Goal: Task Accomplishment & Management: Manage account settings

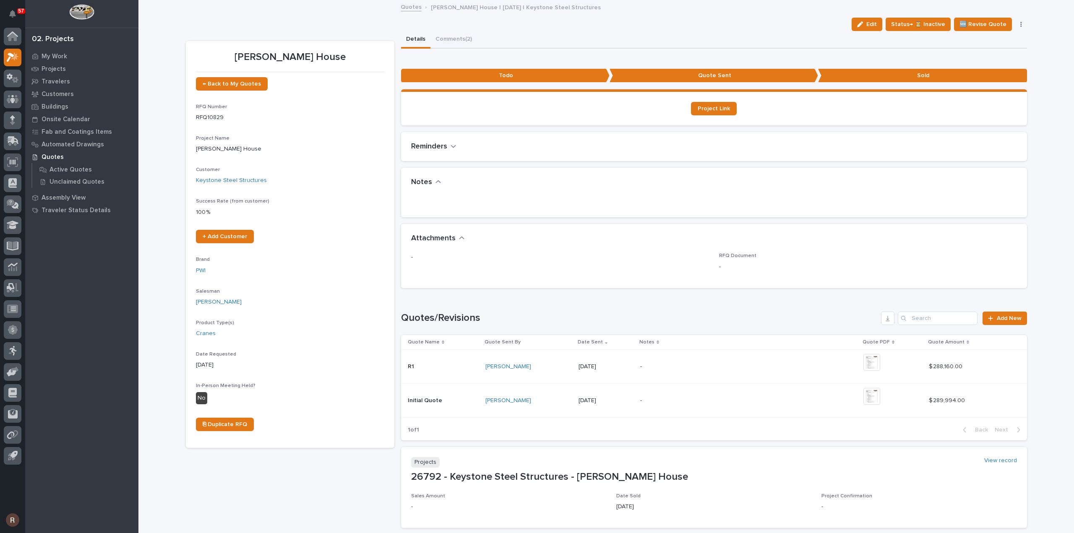
click at [410, 8] on link "Quotes" at bounding box center [411, 7] width 21 height 10
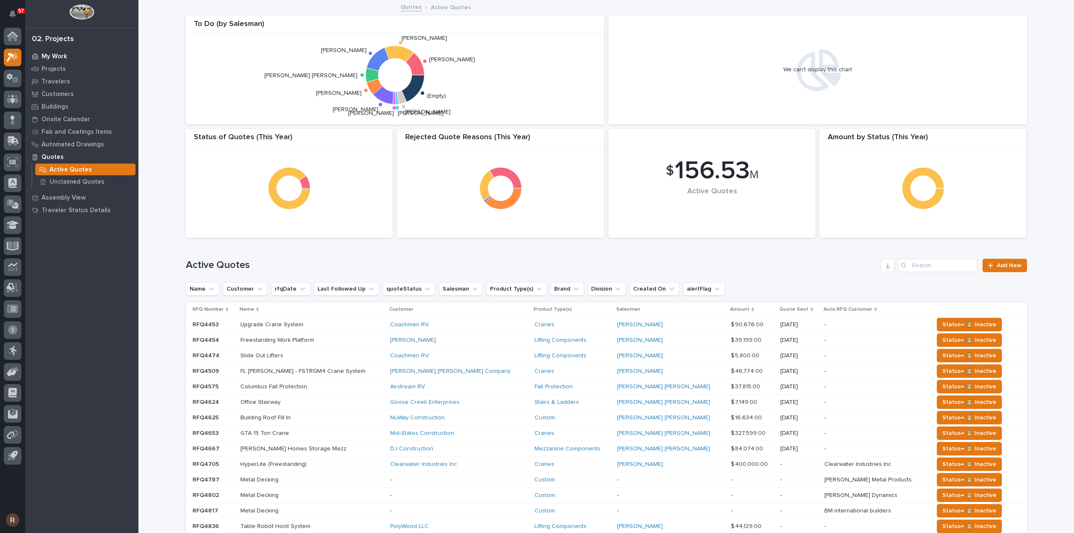
click at [39, 54] on div "My Work" at bounding box center [81, 56] width 109 height 12
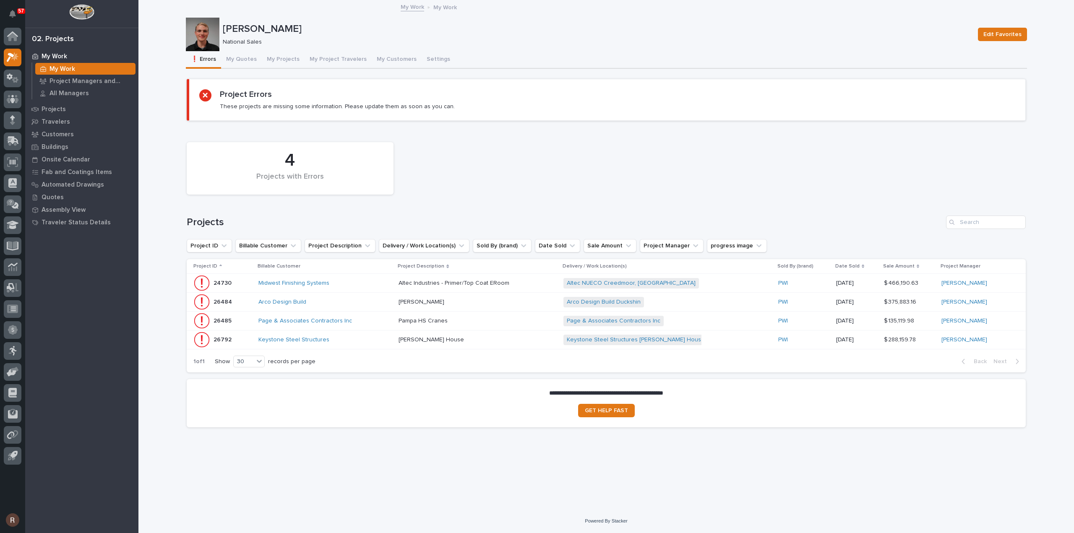
click at [345, 341] on div "Keystone Steel Structures" at bounding box center [325, 339] width 134 height 7
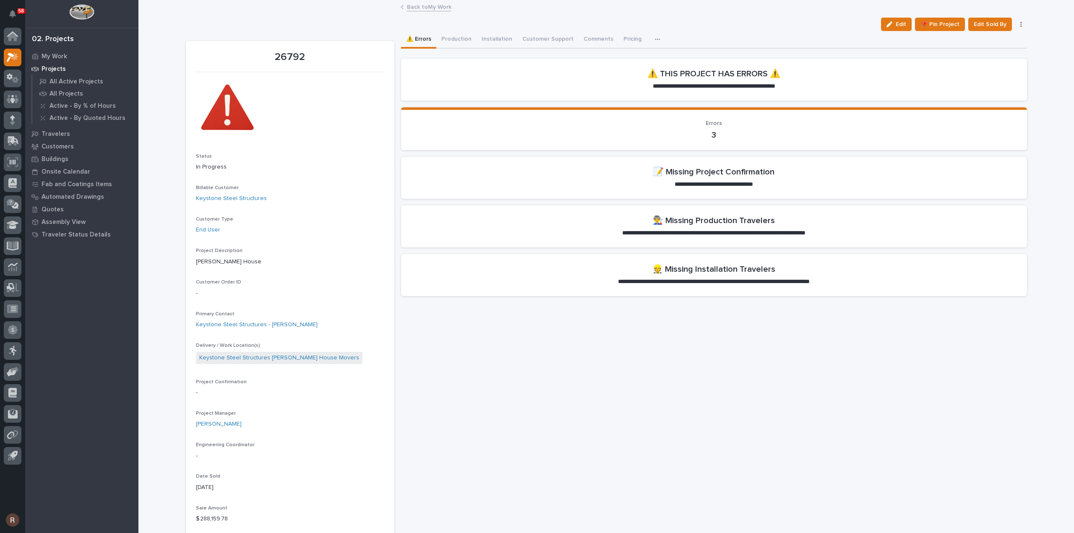
click at [901, 25] on span "Edit" at bounding box center [900, 25] width 10 height 8
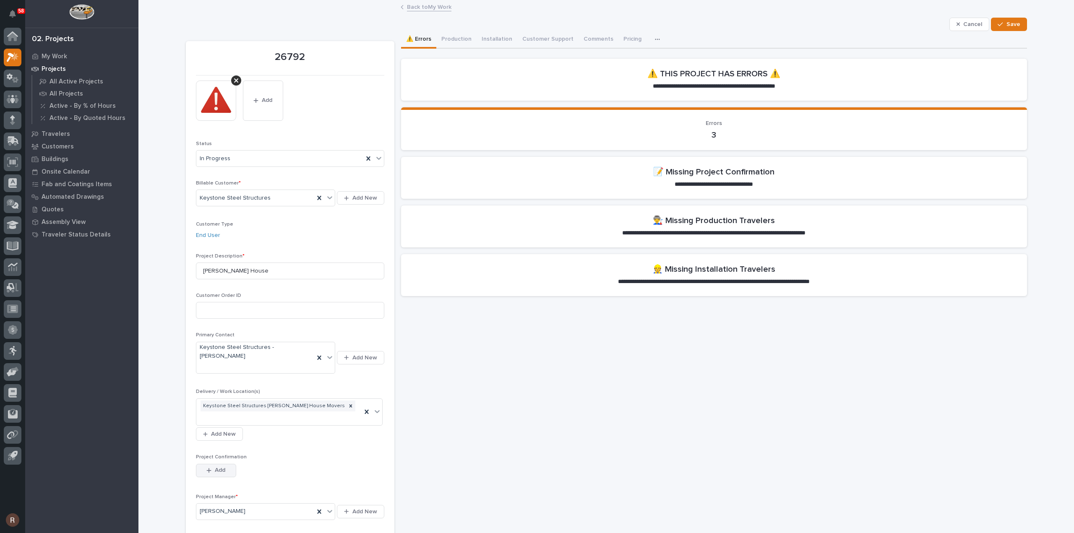
click at [216, 466] on span "Add" at bounding box center [220, 470] width 10 height 8
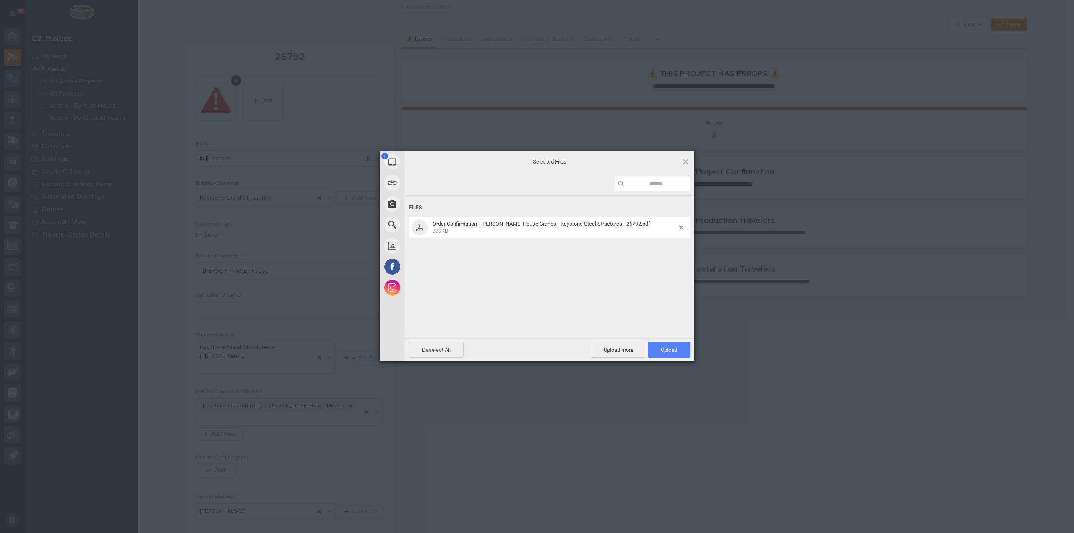
click at [667, 349] on span "Upload 1" at bounding box center [669, 350] width 16 height 6
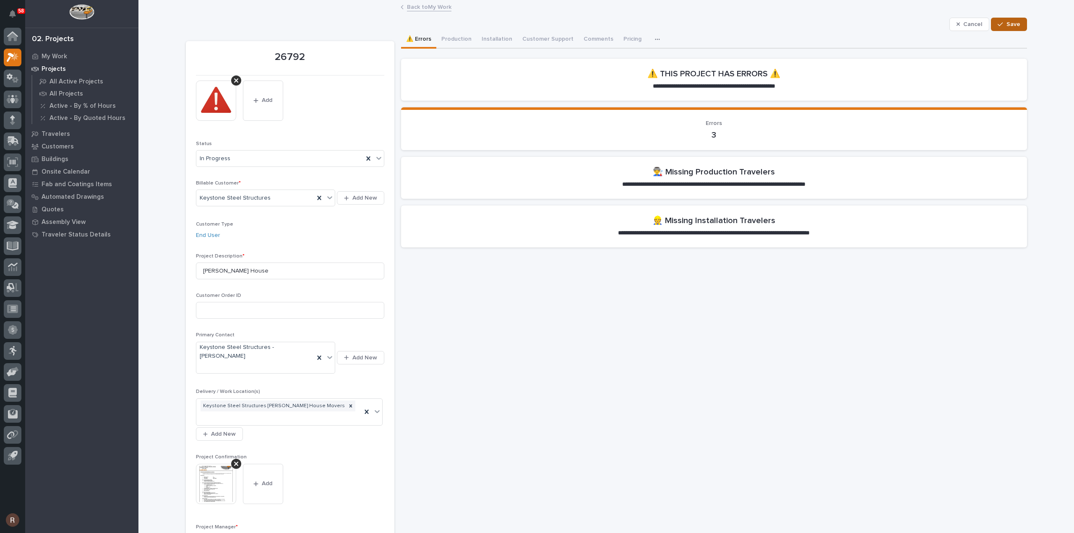
click at [1007, 26] on span "Save" at bounding box center [1013, 25] width 14 height 8
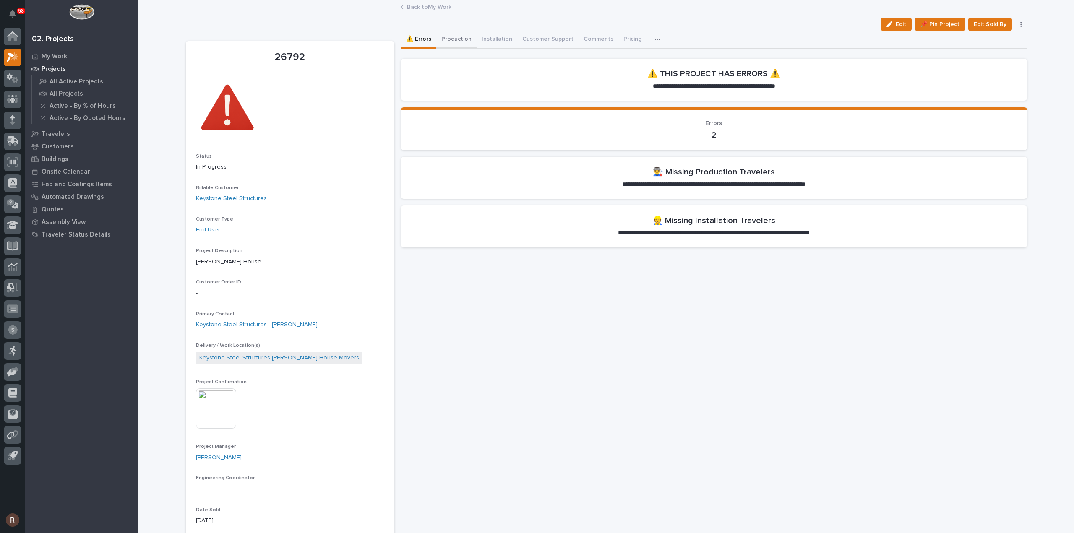
drag, startPoint x: 459, startPoint y: 36, endPoint x: 466, endPoint y: 41, distance: 8.5
click at [459, 36] on button "Production" at bounding box center [456, 40] width 40 height 18
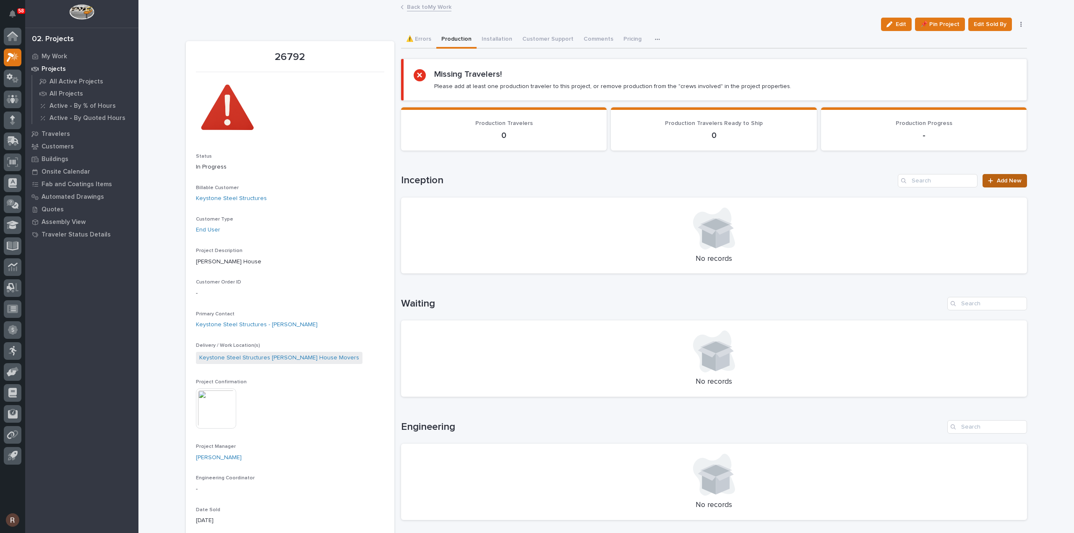
click at [997, 179] on span "Add New" at bounding box center [1009, 181] width 25 height 6
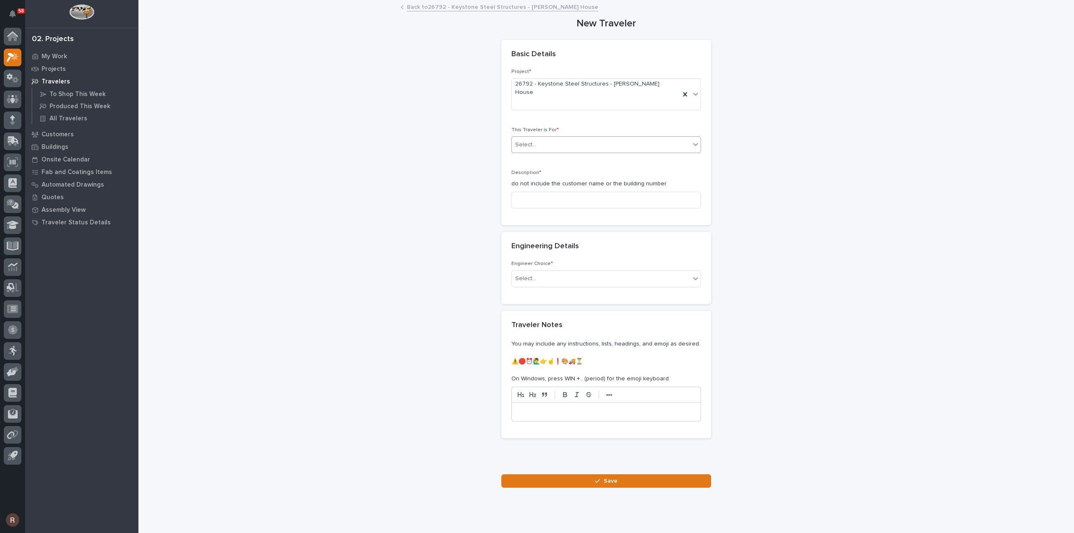
click at [533, 136] on div "Select..." at bounding box center [606, 144] width 190 height 17
click at [526, 146] on span "Production" at bounding box center [528, 144] width 32 height 9
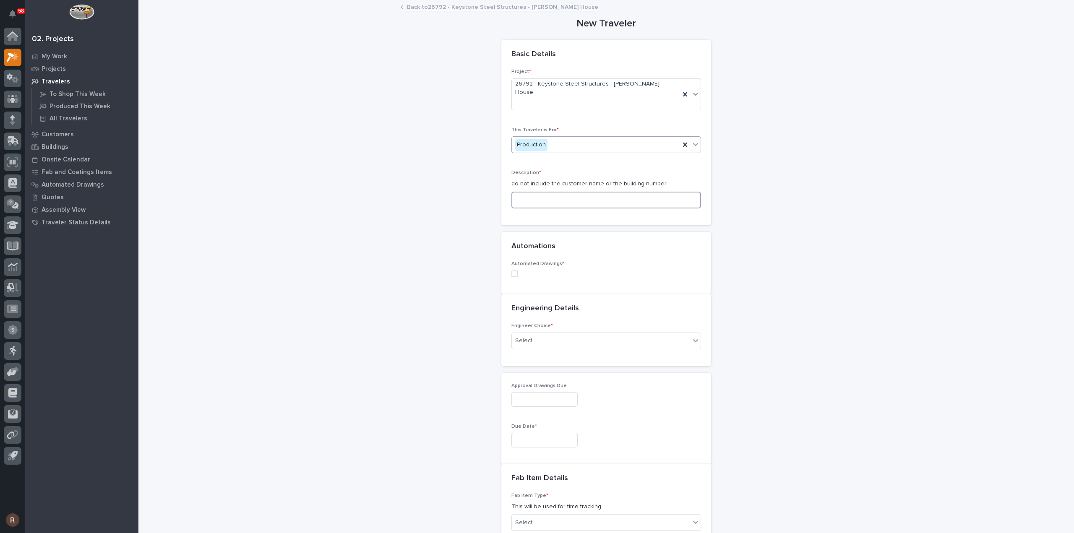
click at [533, 192] on input at bounding box center [606, 200] width 190 height 17
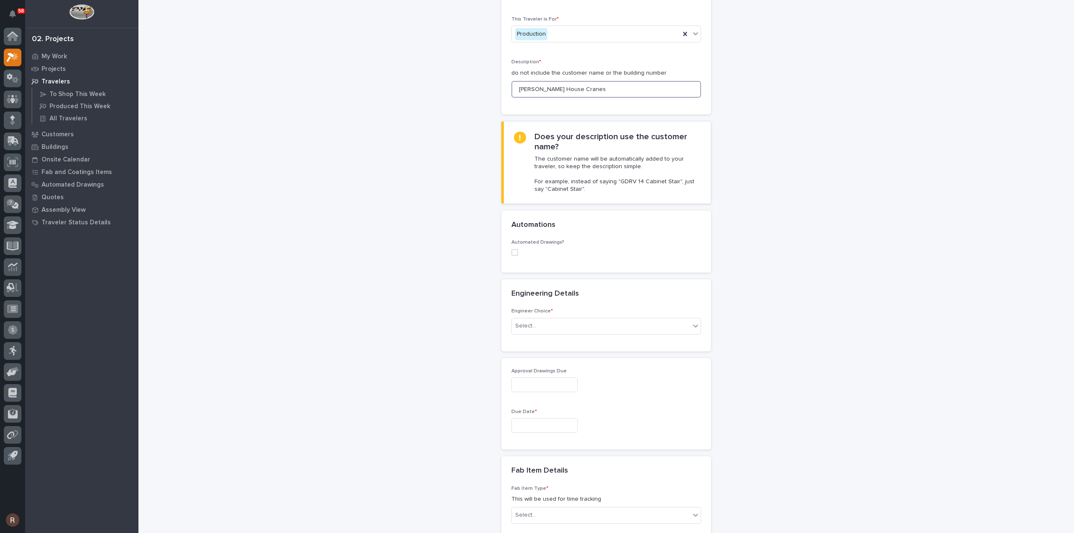
scroll to position [126, 0]
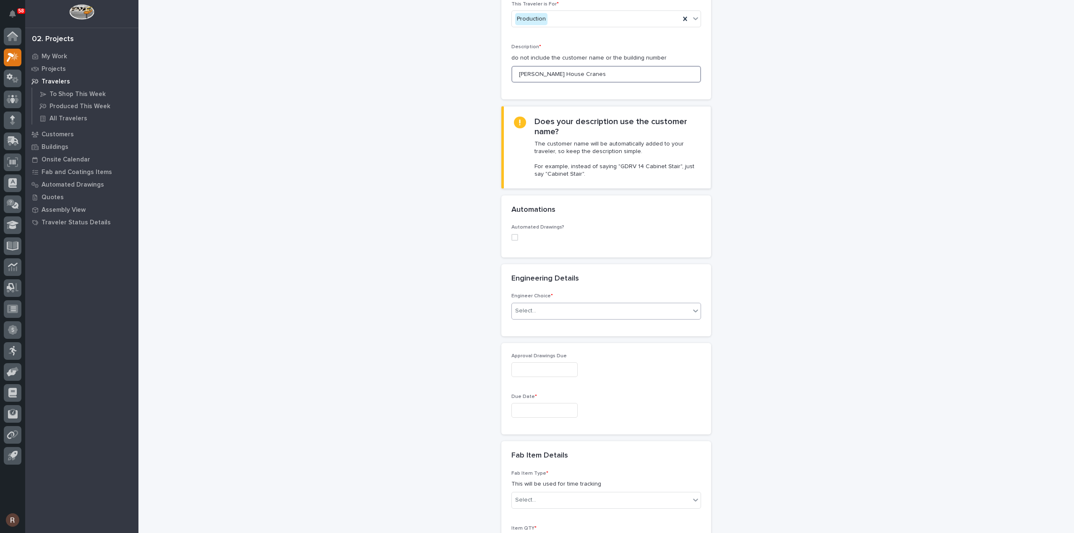
type input "Wolfe House Cranes"
click at [539, 304] on div "Select..." at bounding box center [601, 311] width 178 height 14
click at [543, 324] on div "I want my coordinator to choose an engineer" at bounding box center [602, 325] width 189 height 15
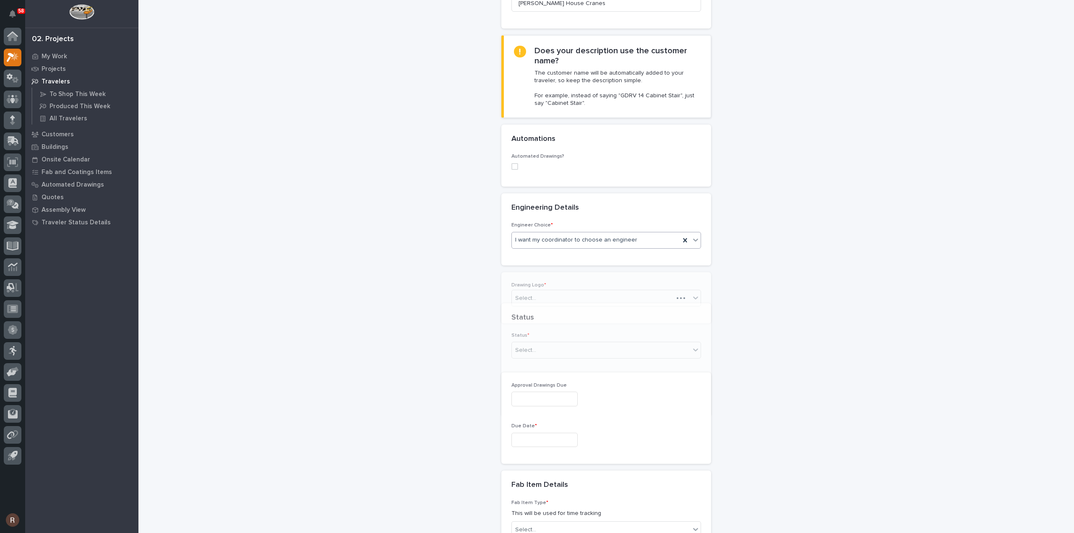
scroll to position [216, 0]
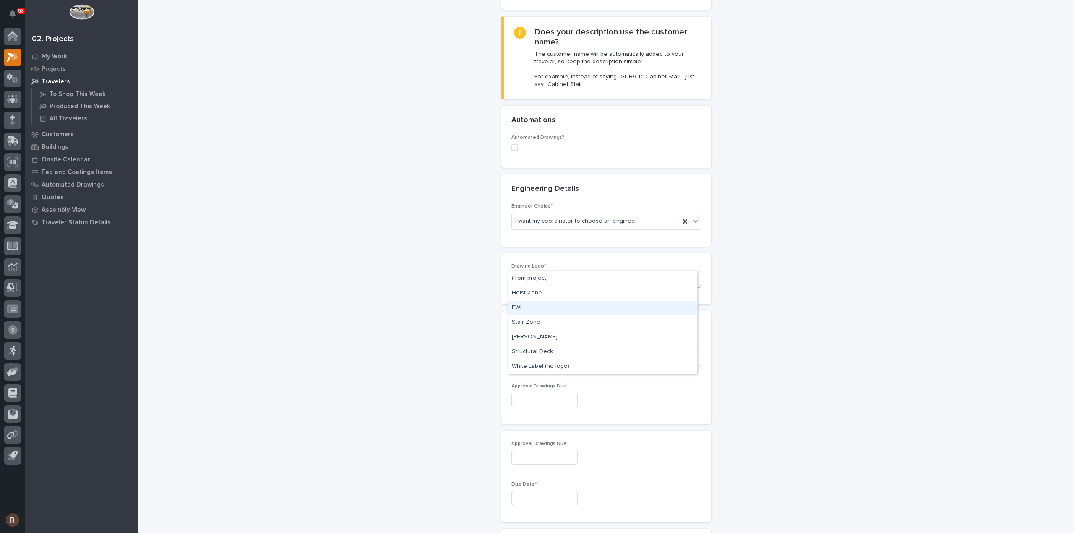
click at [536, 304] on div "PWI" at bounding box center [602, 308] width 189 height 15
click at [527, 354] on div "Select..." at bounding box center [525, 358] width 21 height 9
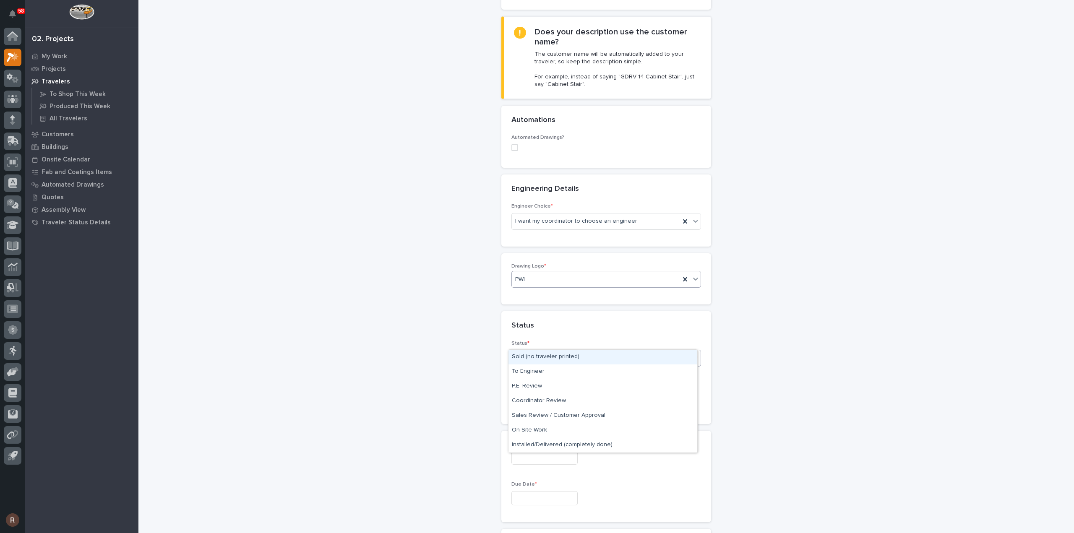
click at [531, 361] on div "Sold (no traveler printed)" at bounding box center [602, 357] width 189 height 15
click at [527, 393] on input "text" at bounding box center [544, 400] width 66 height 15
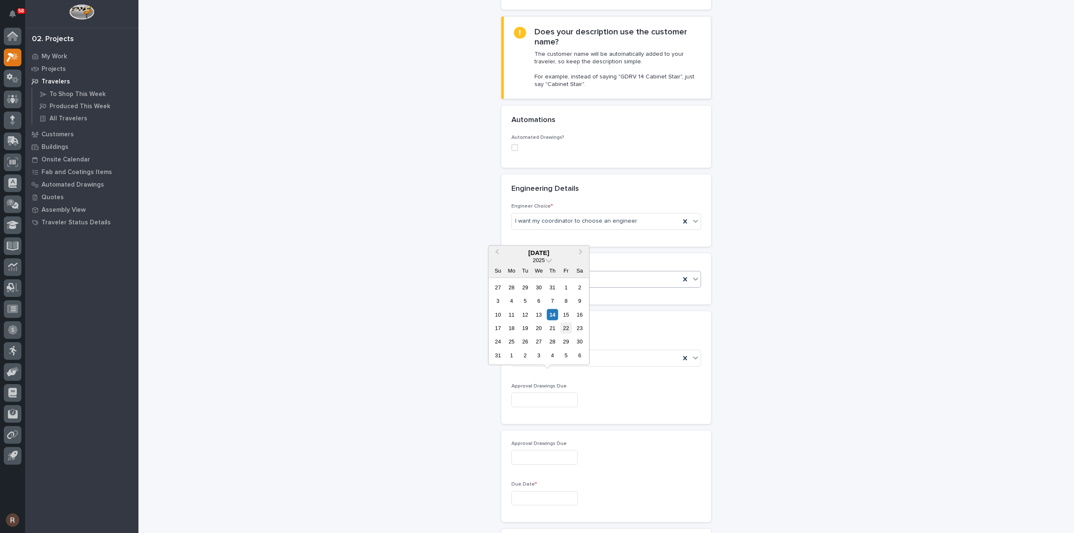
click at [563, 328] on div "22" at bounding box center [565, 328] width 11 height 11
type input "**********"
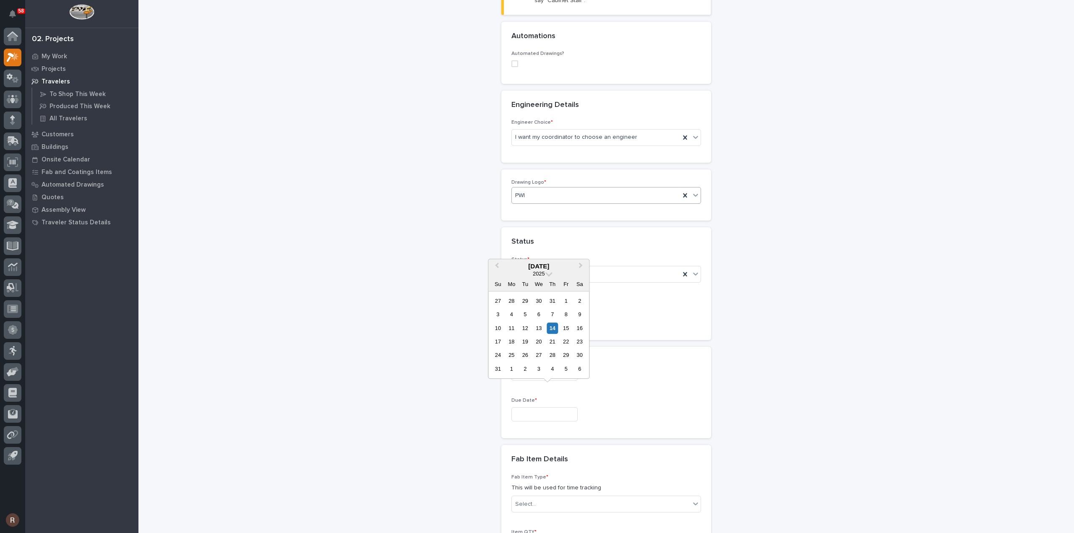
click at [523, 407] on input "text" at bounding box center [544, 414] width 66 height 15
click at [578, 264] on button "Next Month" at bounding box center [581, 266] width 13 height 13
click at [509, 328] on div "10" at bounding box center [511, 328] width 11 height 11
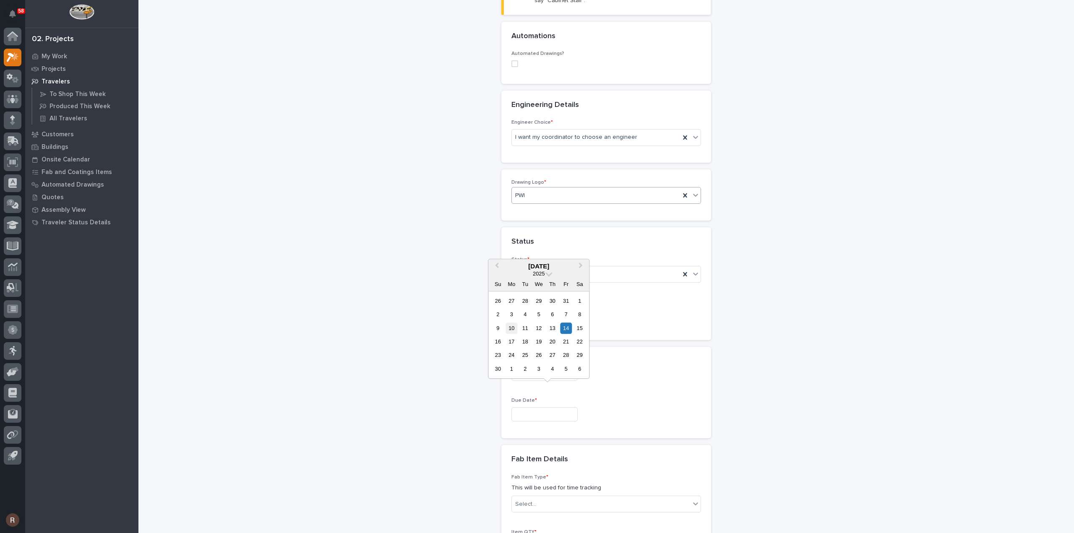
type input "**********"
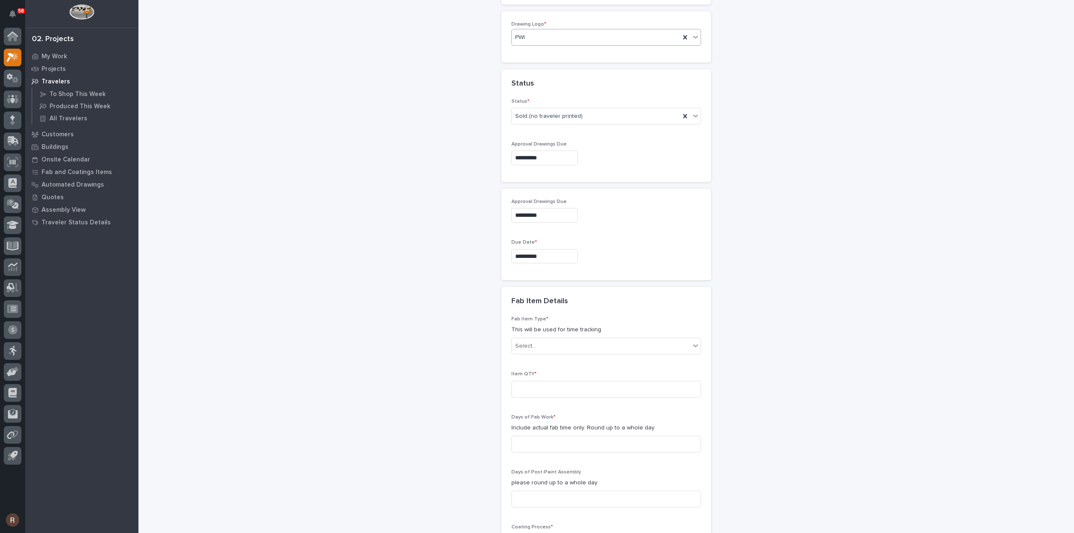
scroll to position [467, 0]
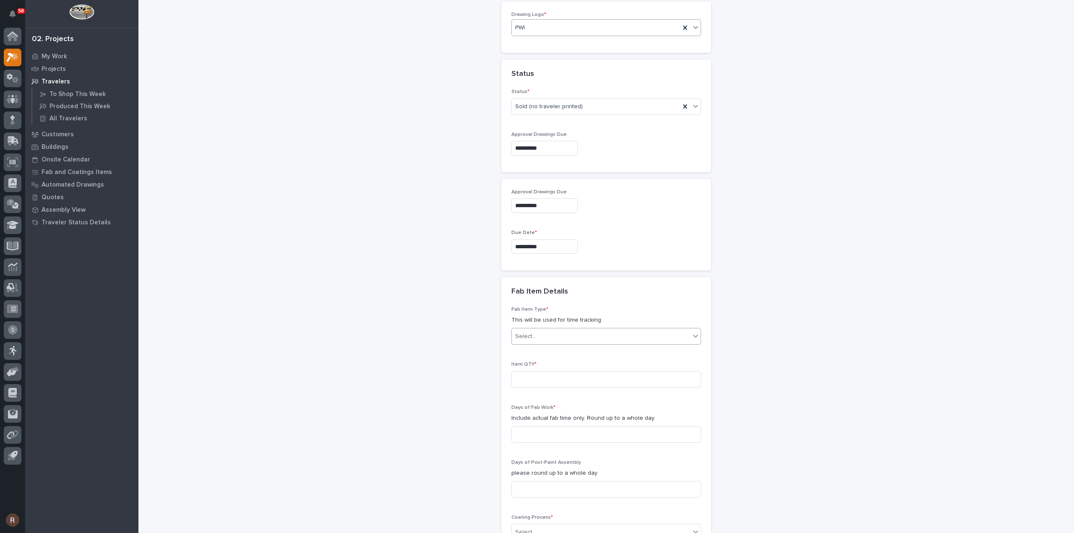
click at [542, 330] on div "Select..." at bounding box center [601, 337] width 178 height 14
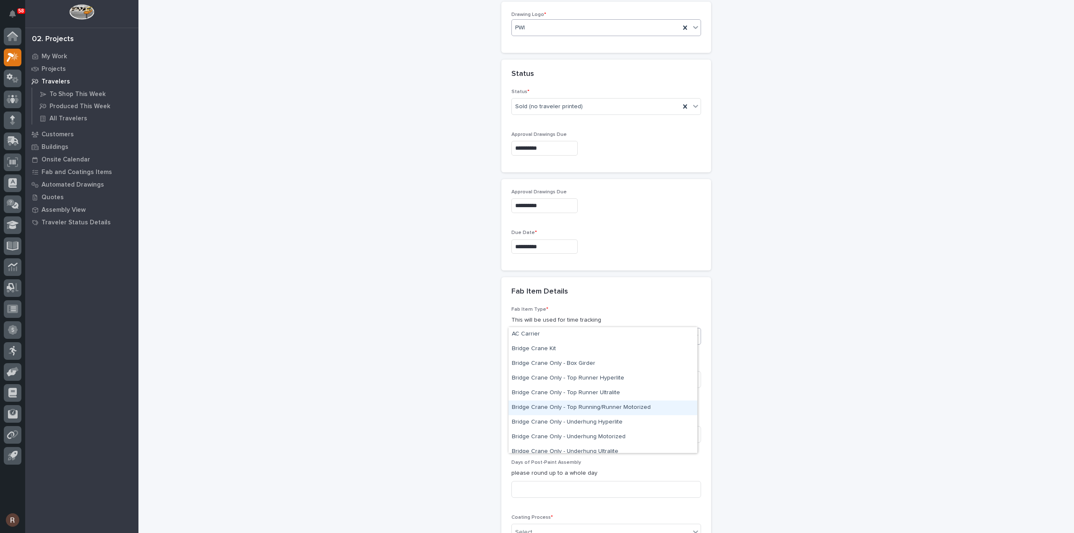
click at [565, 412] on div "Bridge Crane Only - Top Running/Runner Motorized" at bounding box center [602, 408] width 189 height 15
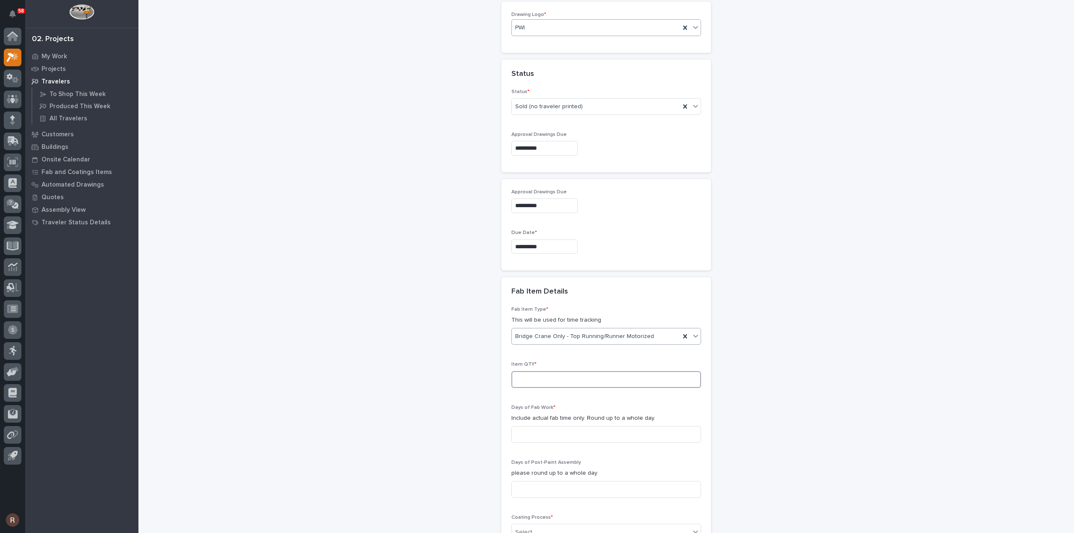
click at [547, 371] on input at bounding box center [606, 379] width 190 height 17
type input "2"
click at [567, 426] on input at bounding box center [606, 434] width 190 height 17
type input "8"
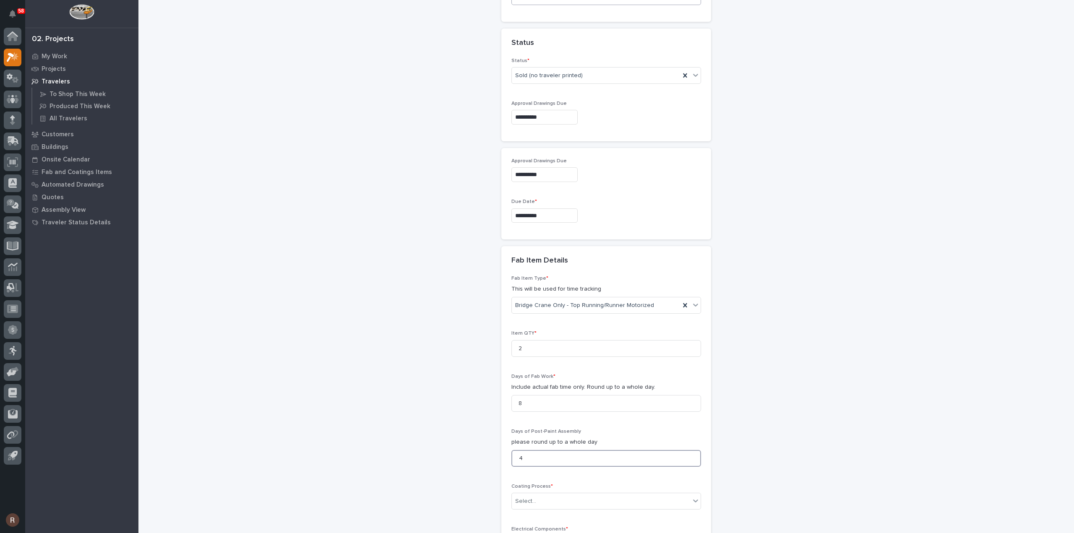
scroll to position [593, 0]
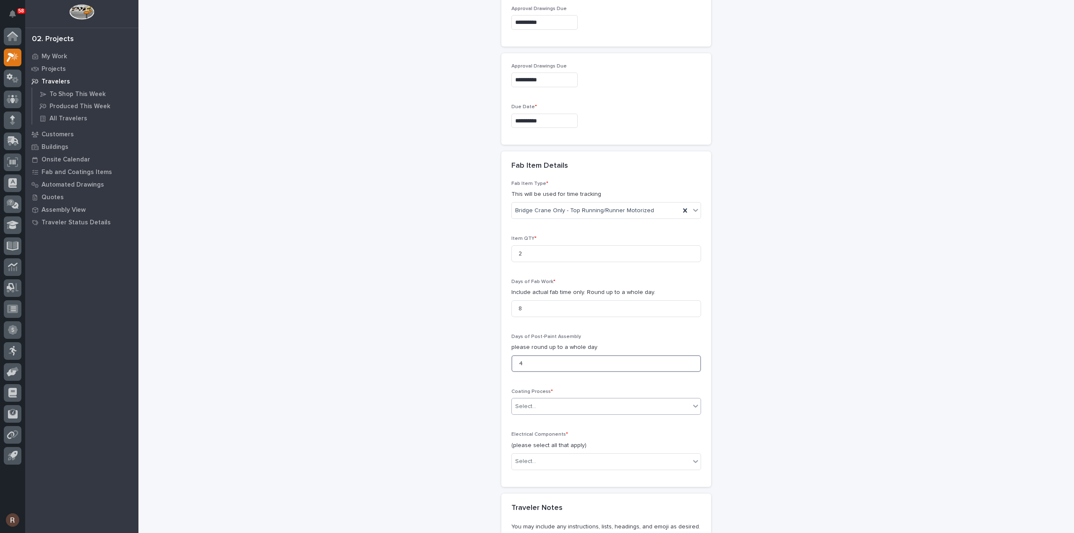
type input "4"
click at [534, 400] on div "Select..." at bounding box center [601, 407] width 178 height 14
click at [534, 419] on div "In-House Paint/Powder" at bounding box center [602, 418] width 189 height 15
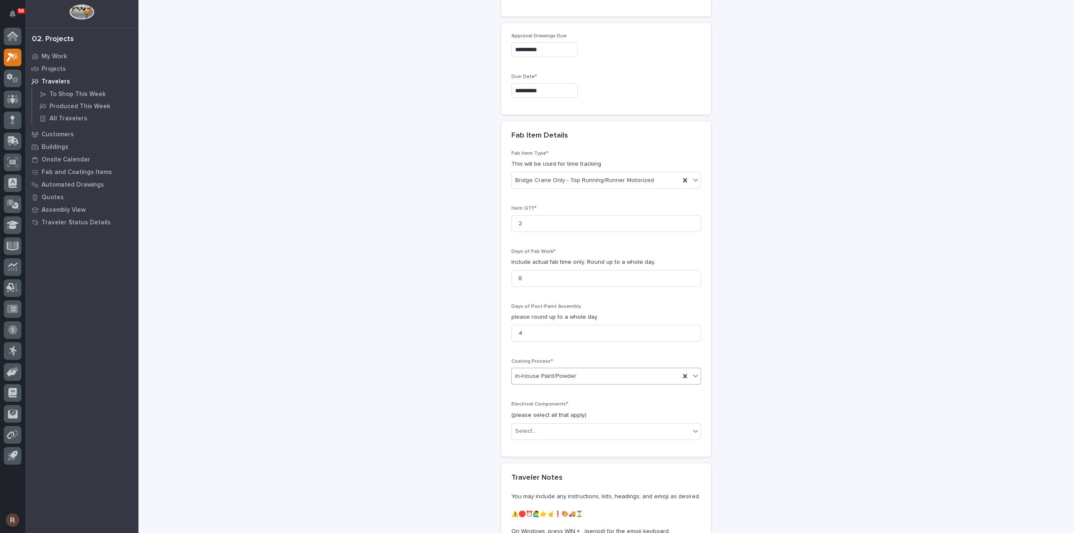
scroll to position [719, 0]
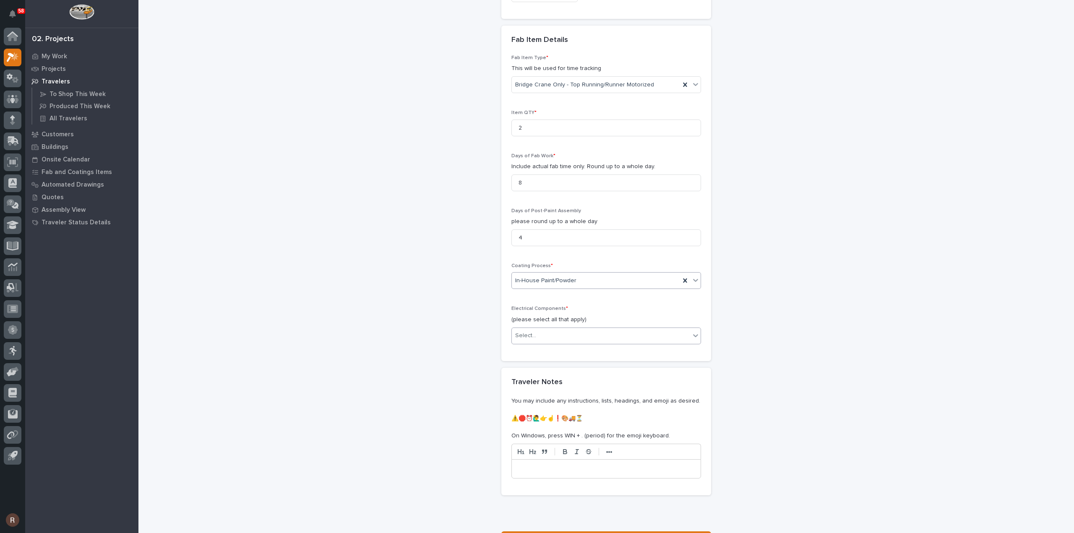
click at [537, 329] on div "Select..." at bounding box center [601, 336] width 178 height 14
click at [557, 348] on div "Motorized End Trucks" at bounding box center [602, 348] width 189 height 15
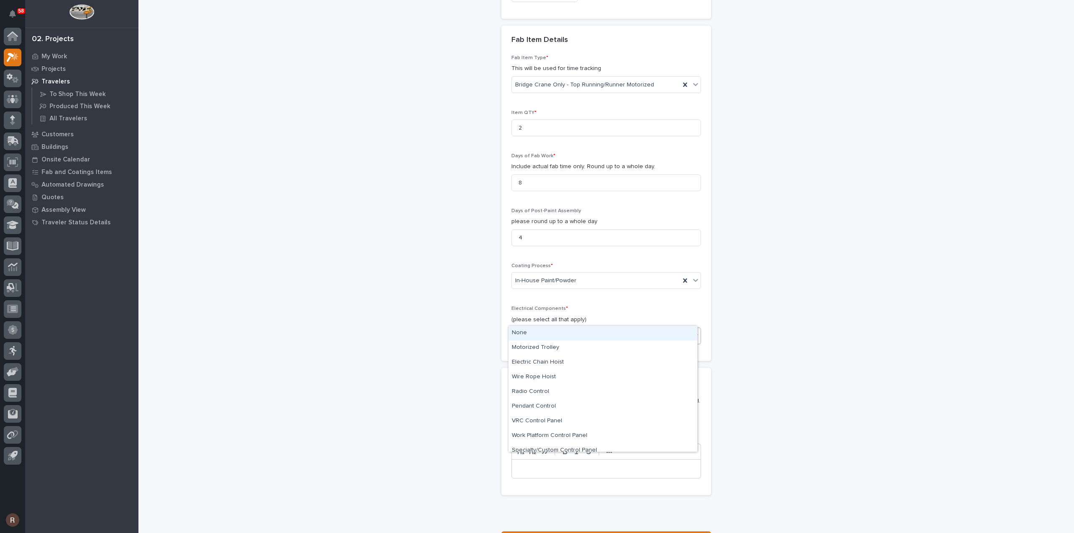
click at [603, 328] on div "Motorized End Trucks" at bounding box center [596, 335] width 168 height 15
drag, startPoint x: 539, startPoint y: 379, endPoint x: 575, endPoint y: 343, distance: 50.1
click at [539, 379] on div "Wire Rope Hoist" at bounding box center [602, 377] width 189 height 15
click at [635, 328] on div "Motorized End Trucks Wire Rope Hoist" at bounding box center [596, 335] width 168 height 15
click at [553, 372] on div "Radio Control" at bounding box center [602, 377] width 189 height 15
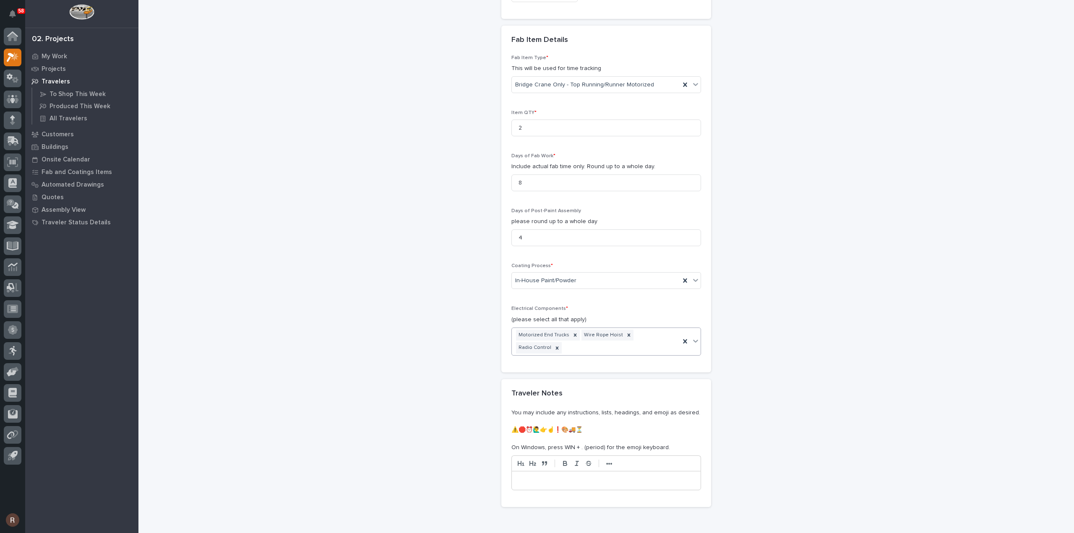
click at [674, 328] on div "Motorized End Trucks Wire Rope Hoist Radio Control" at bounding box center [596, 342] width 168 height 28
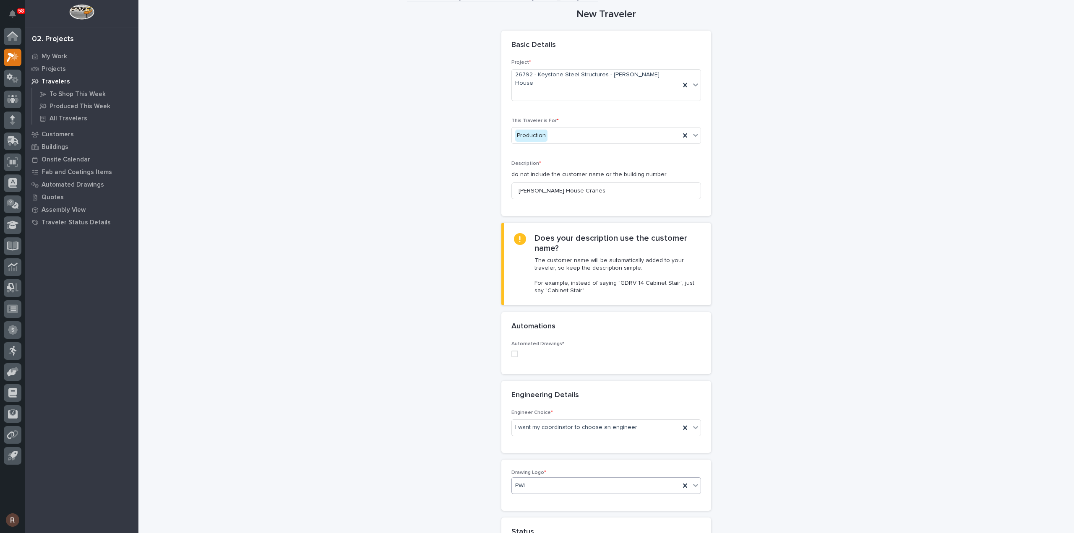
scroll to position [0, 0]
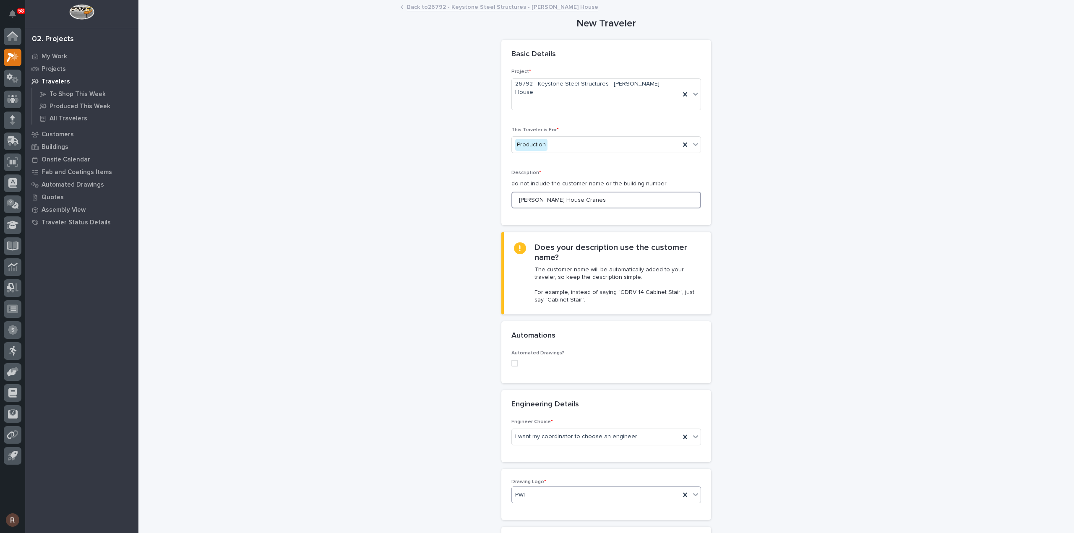
click at [581, 192] on input "Wolfe House Cranes" at bounding box center [606, 200] width 190 height 17
click at [549, 192] on input "Wolfe House Cranes" at bounding box center [606, 200] width 190 height 17
type input "Wolfe House Bridge Cranes"
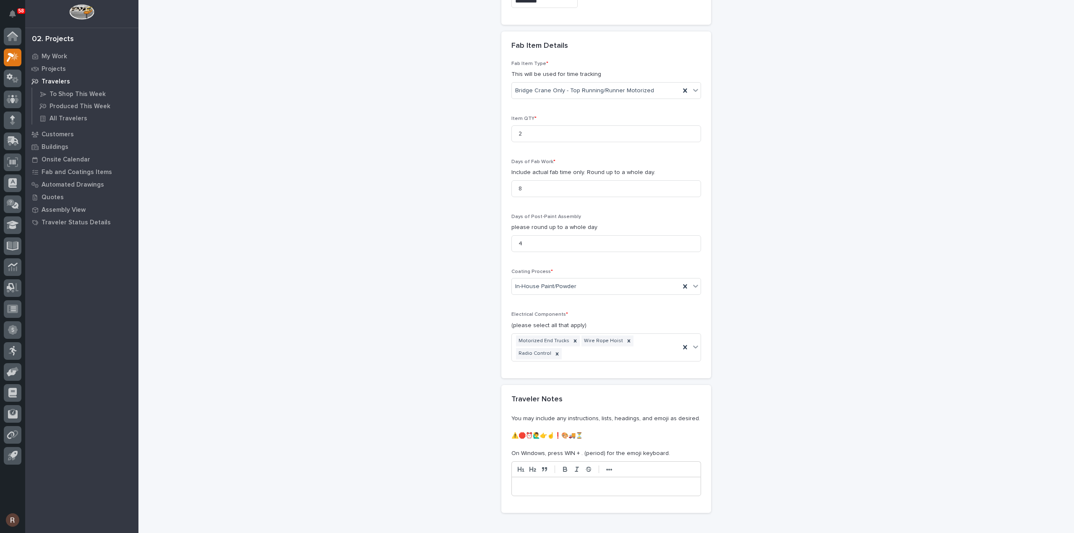
scroll to position [777, 0]
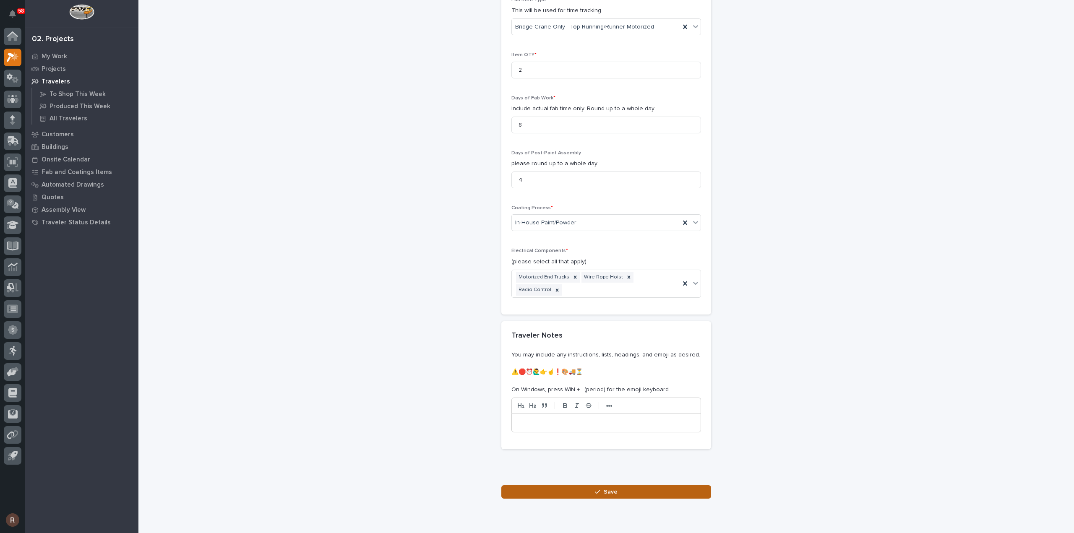
click at [611, 488] on span "Save" at bounding box center [611, 492] width 14 height 8
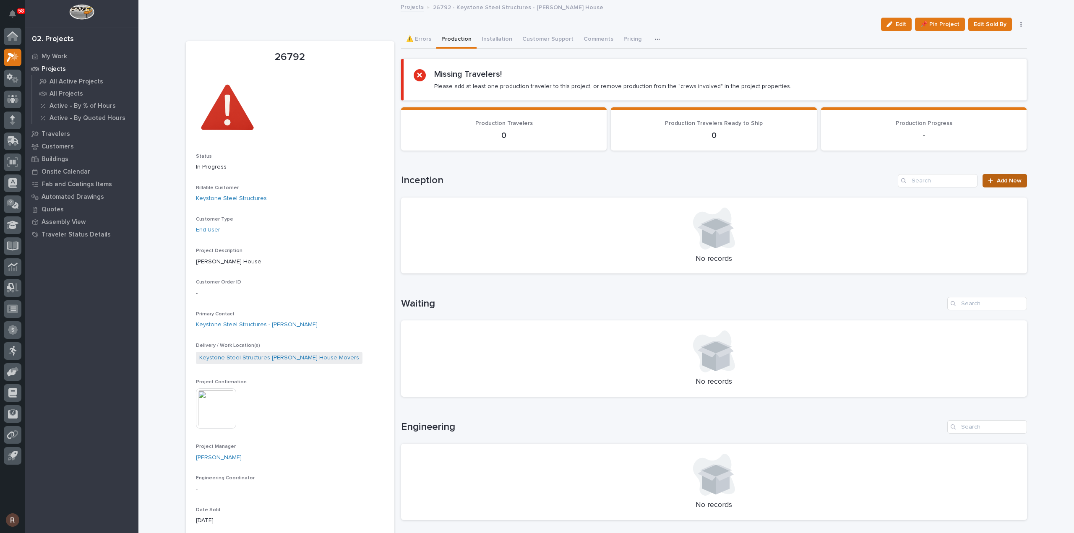
click at [999, 181] on span "Add New" at bounding box center [1009, 181] width 25 height 6
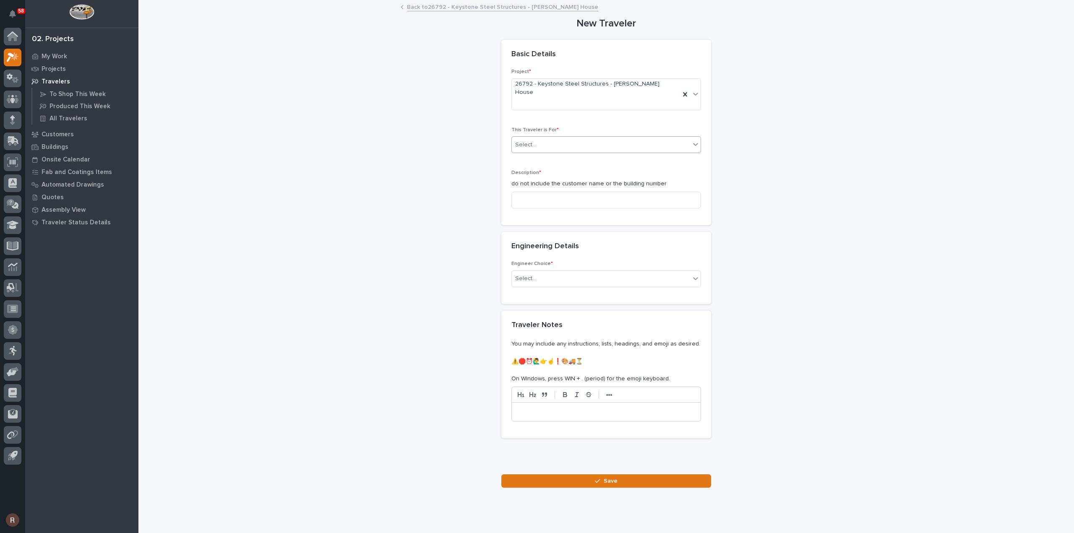
click at [553, 138] on div "Select..." at bounding box center [601, 145] width 178 height 14
click at [545, 142] on div "Production" at bounding box center [602, 145] width 189 height 15
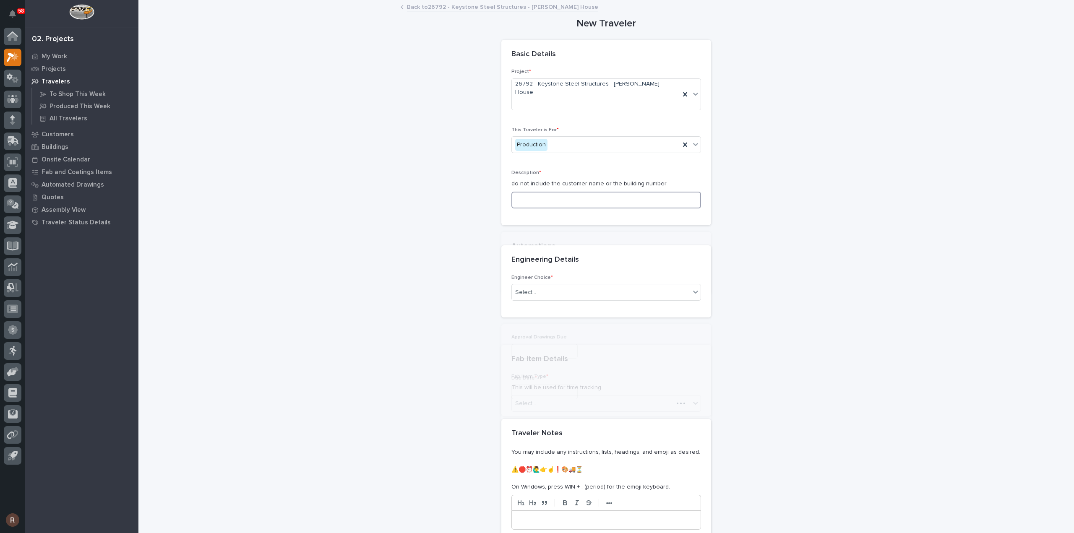
click at [545, 192] on input at bounding box center [606, 200] width 190 height 17
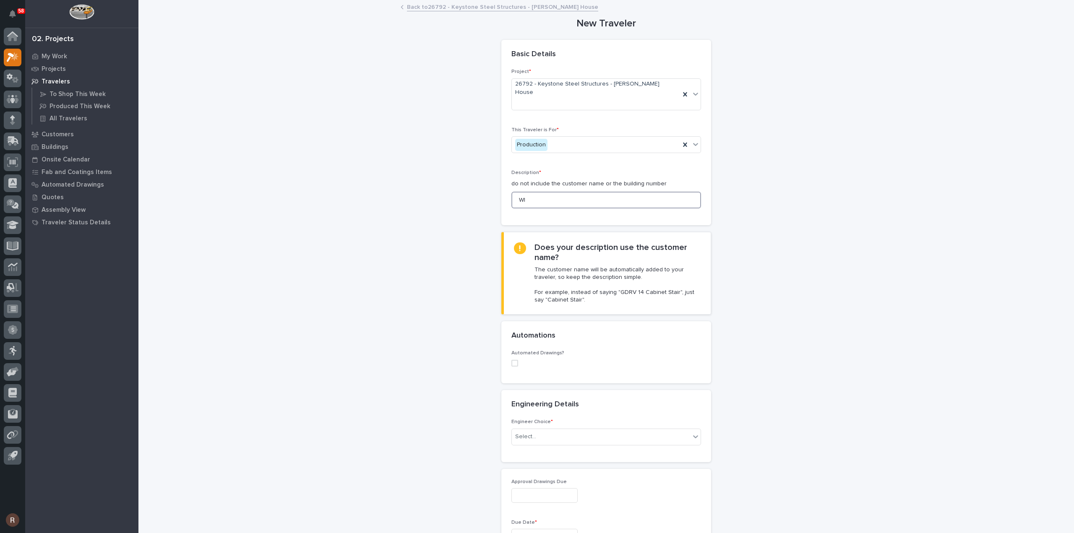
type input "W"
click at [511, 360] on span at bounding box center [514, 363] width 7 height 7
type input "Runway Electrification"
click at [528, 411] on div "Select..." at bounding box center [601, 418] width 178 height 14
type input "*****"
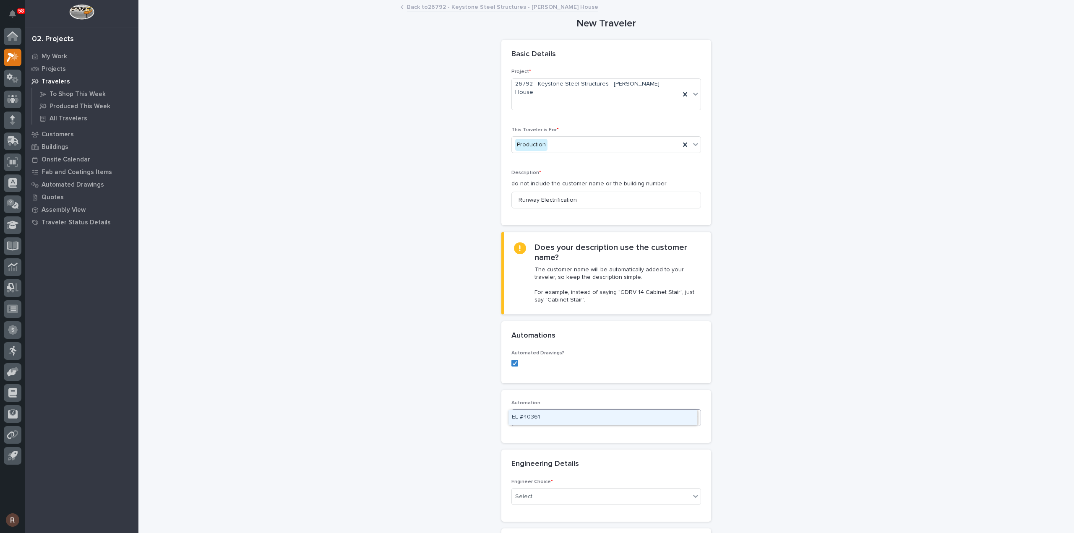
click at [559, 420] on div "EL #40361" at bounding box center [602, 417] width 189 height 15
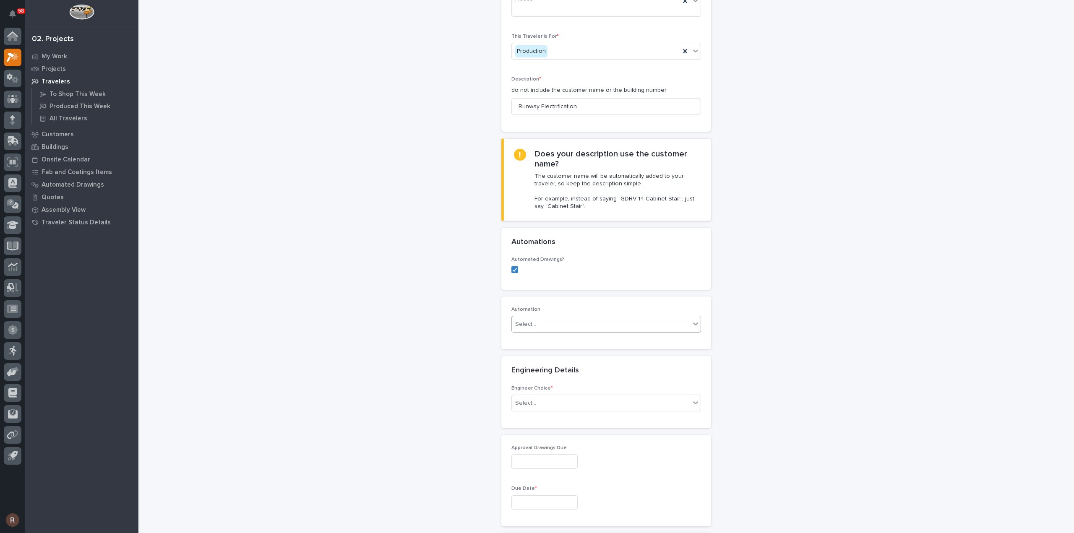
scroll to position [168, 0]
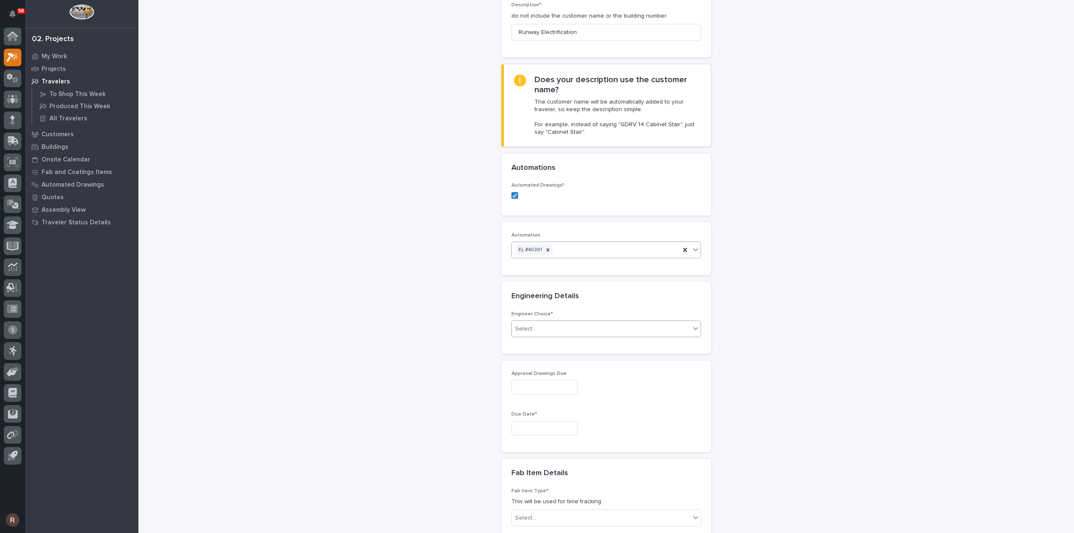
click at [548, 322] on div "Select..." at bounding box center [601, 329] width 178 height 14
click at [536, 345] on div "I want my coordinator to choose an engineer" at bounding box center [602, 343] width 189 height 15
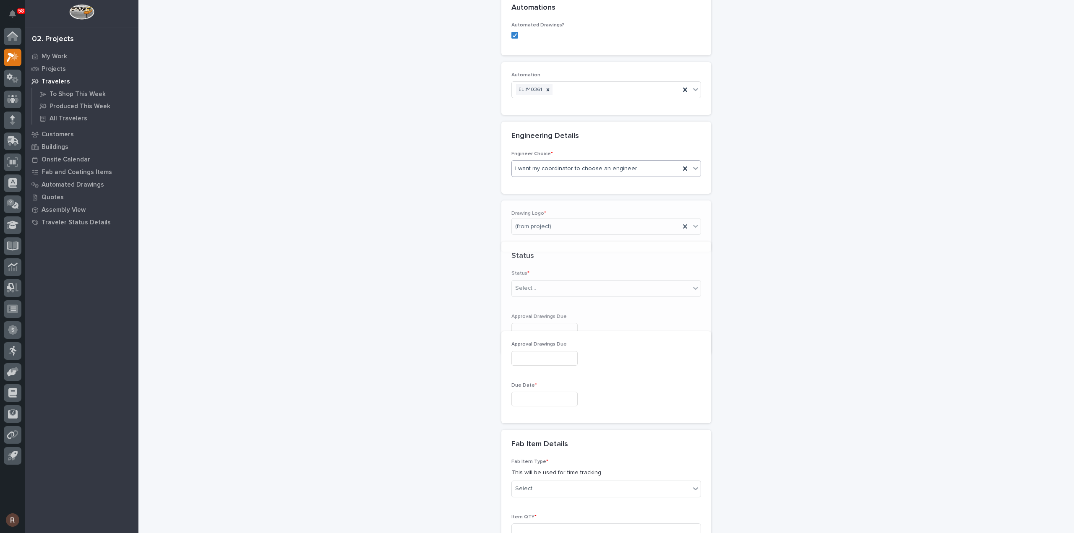
scroll to position [340, 0]
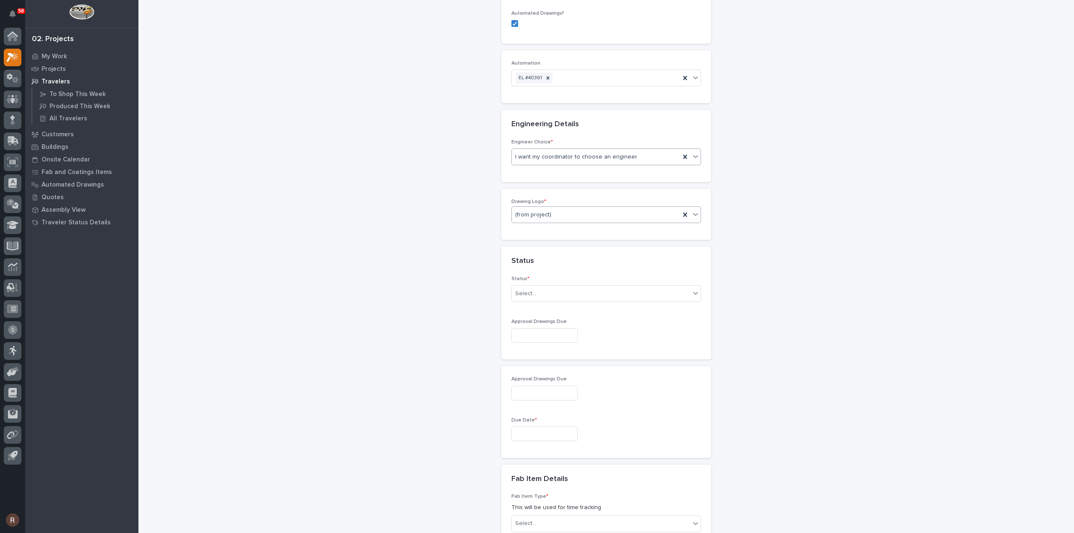
click at [551, 208] on div "(from project)" at bounding box center [596, 215] width 168 height 14
click at [529, 245] on div "PWI" at bounding box center [602, 243] width 189 height 15
click at [537, 287] on div "Select..." at bounding box center [601, 294] width 178 height 14
click at [541, 289] on div "Sold (no traveler printed)" at bounding box center [602, 292] width 189 height 15
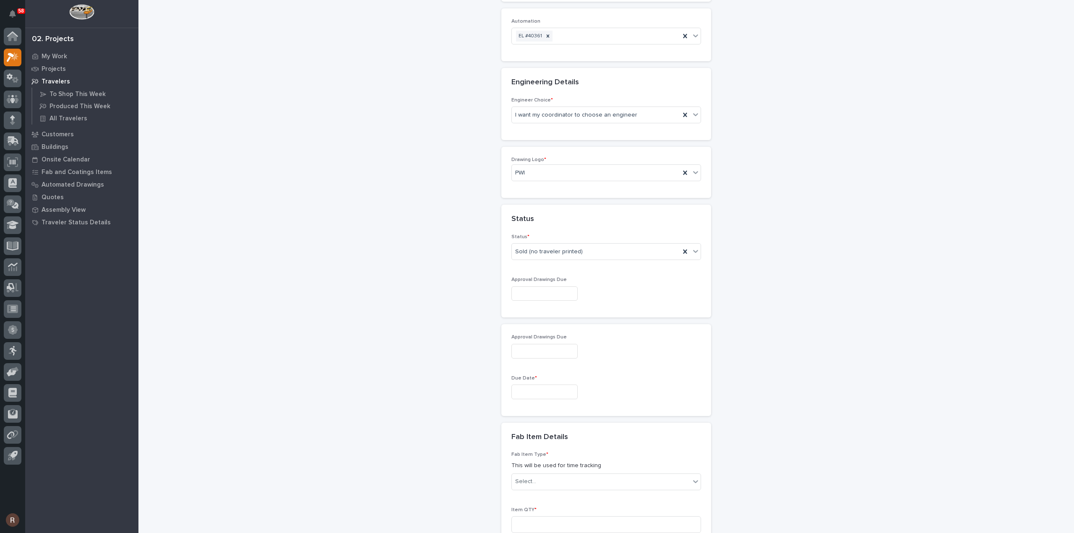
click at [552, 277] on div "Approval Drawings Due" at bounding box center [606, 292] width 190 height 31
click at [552, 286] on input "text" at bounding box center [544, 293] width 66 height 15
click at [562, 224] on div "22" at bounding box center [565, 220] width 11 height 11
type input "**********"
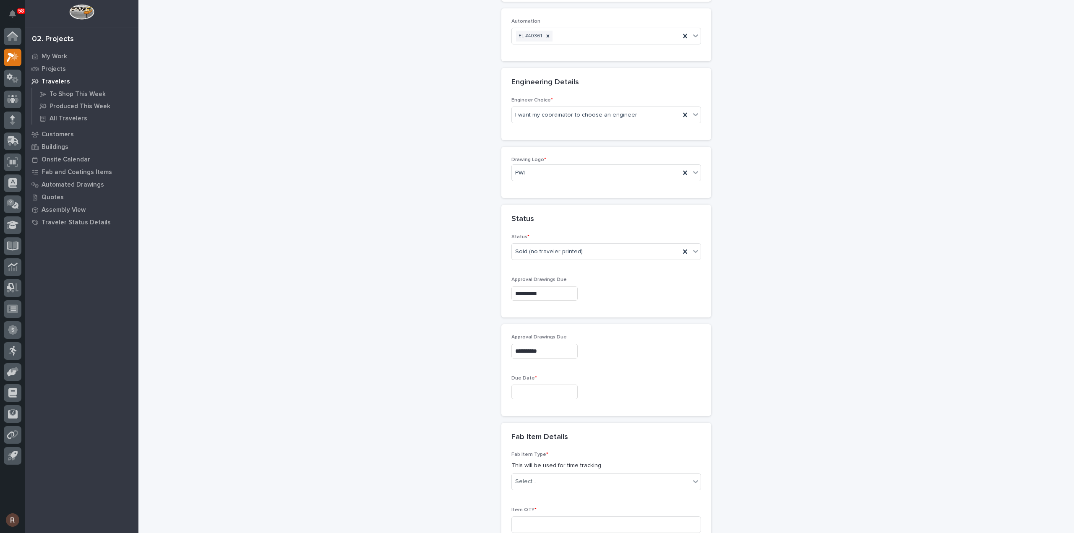
click at [556, 344] on input "**********" at bounding box center [544, 351] width 66 height 15
click at [548, 385] on input "text" at bounding box center [544, 392] width 66 height 15
click at [577, 242] on button "Next Month" at bounding box center [581, 243] width 13 height 13
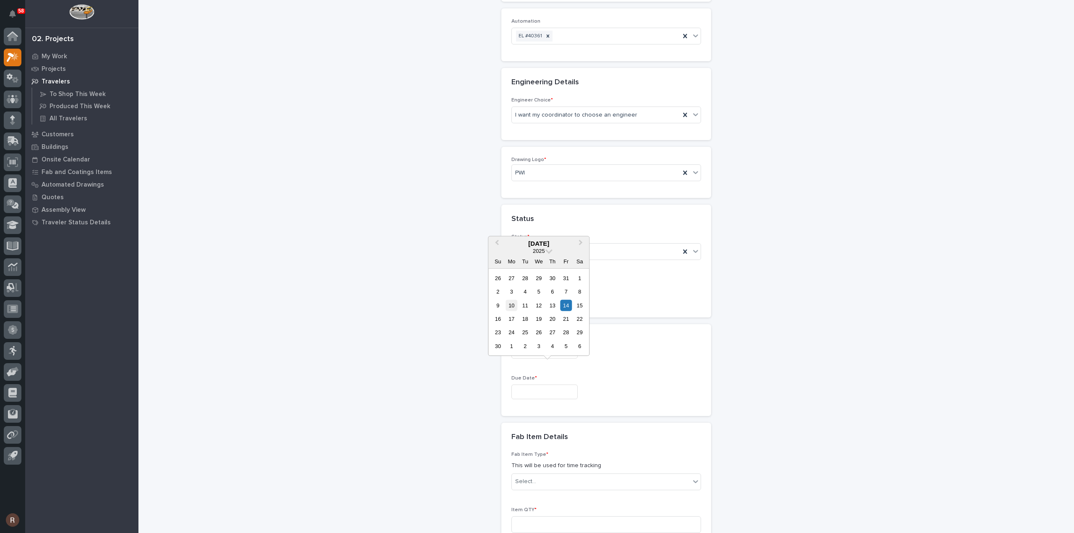
click at [511, 305] on div "10" at bounding box center [511, 304] width 11 height 11
type input "**********"
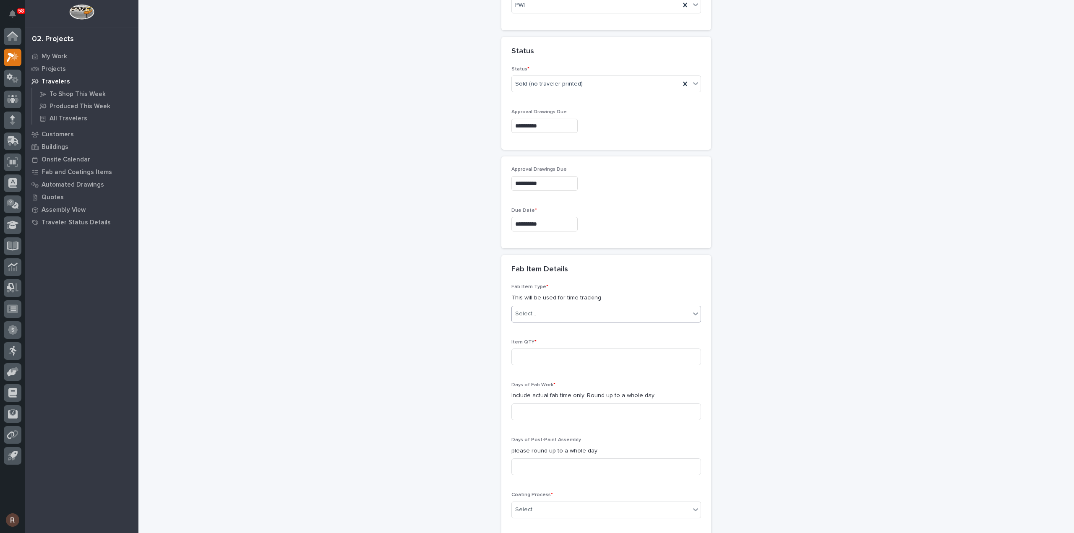
click at [539, 307] on div "Select..." at bounding box center [601, 314] width 178 height 14
type input "*"
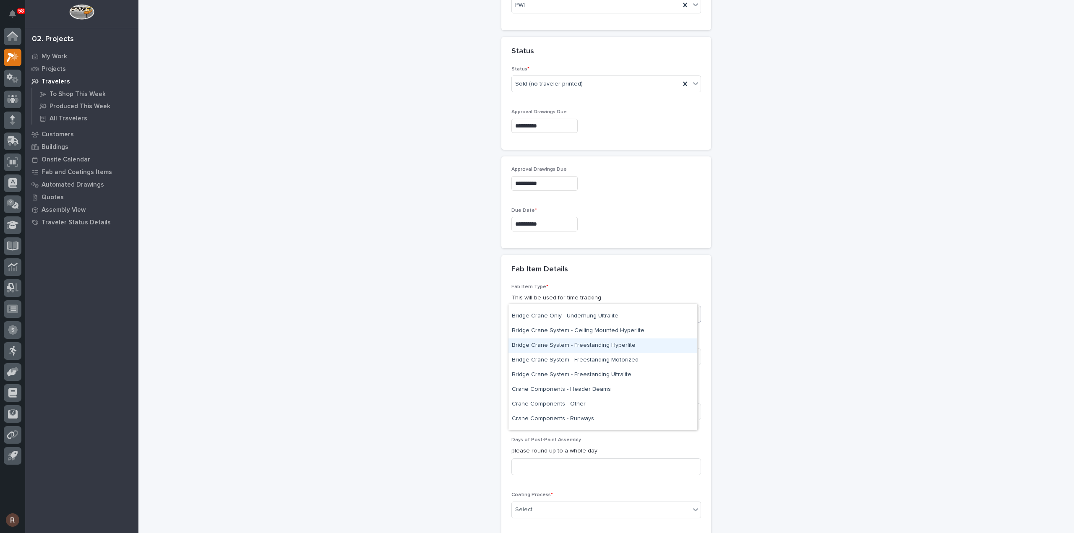
scroll to position [126, 0]
click at [575, 389] on div "Crane Components - Other" at bounding box center [602, 391] width 189 height 15
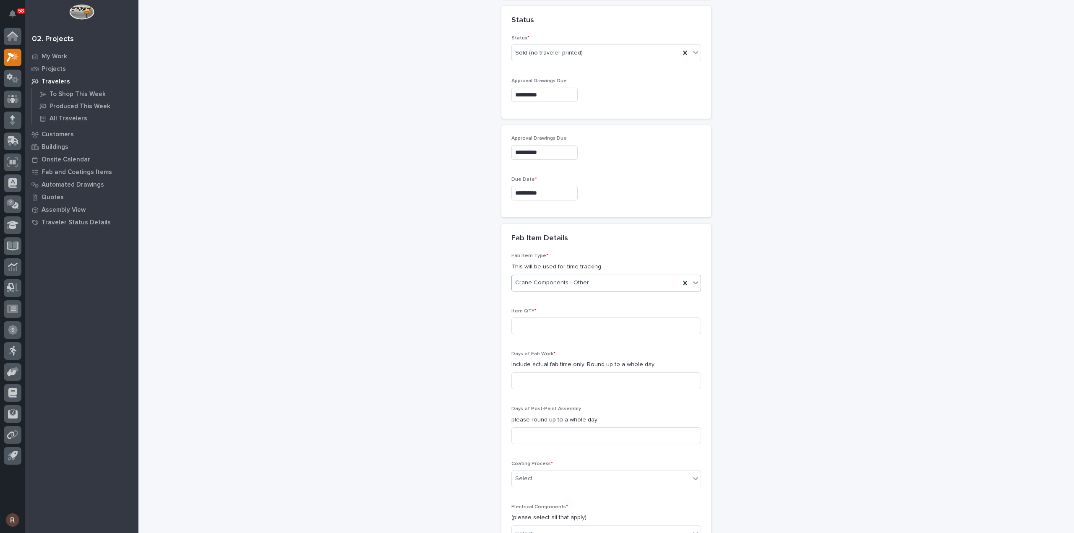
scroll to position [591, 0]
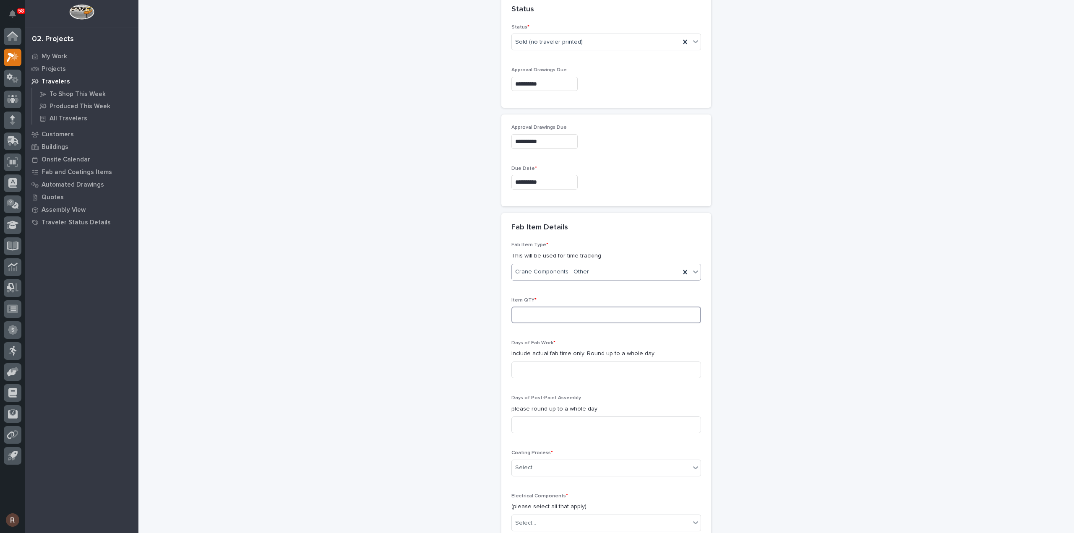
click at [565, 307] on input at bounding box center [606, 315] width 190 height 17
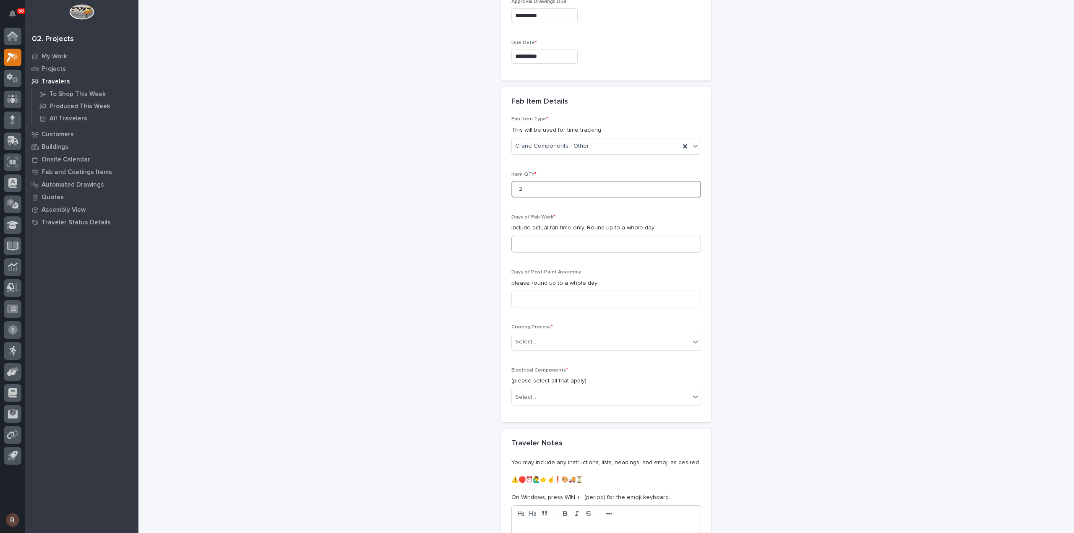
type input "2"
click at [555, 236] on input at bounding box center [606, 244] width 190 height 17
type input "1"
click at [546, 335] on div "Select..." at bounding box center [601, 342] width 178 height 14
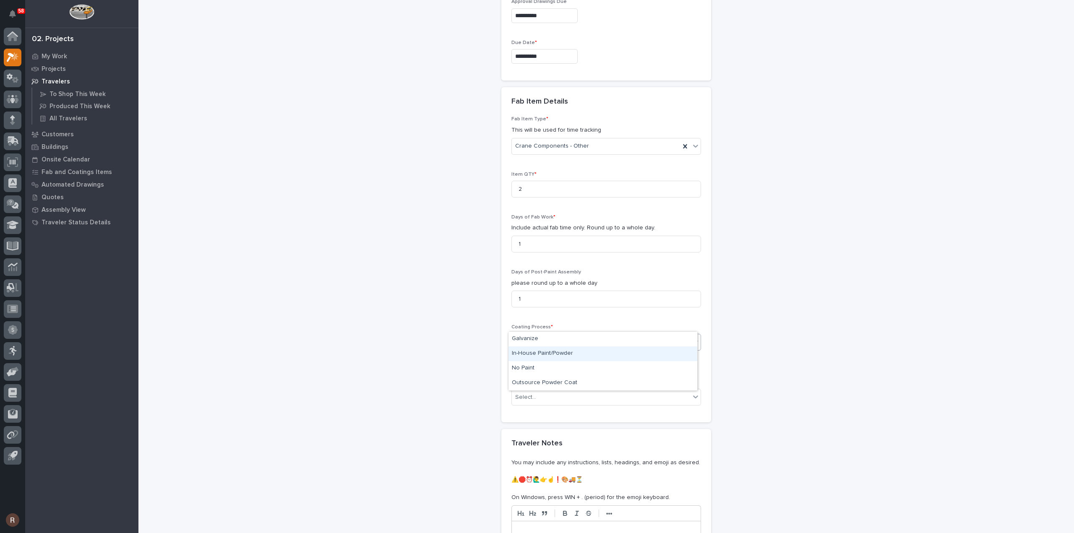
click at [528, 355] on div "In-House Paint/Powder" at bounding box center [602, 353] width 189 height 15
click at [535, 390] on div "Select..." at bounding box center [601, 397] width 178 height 14
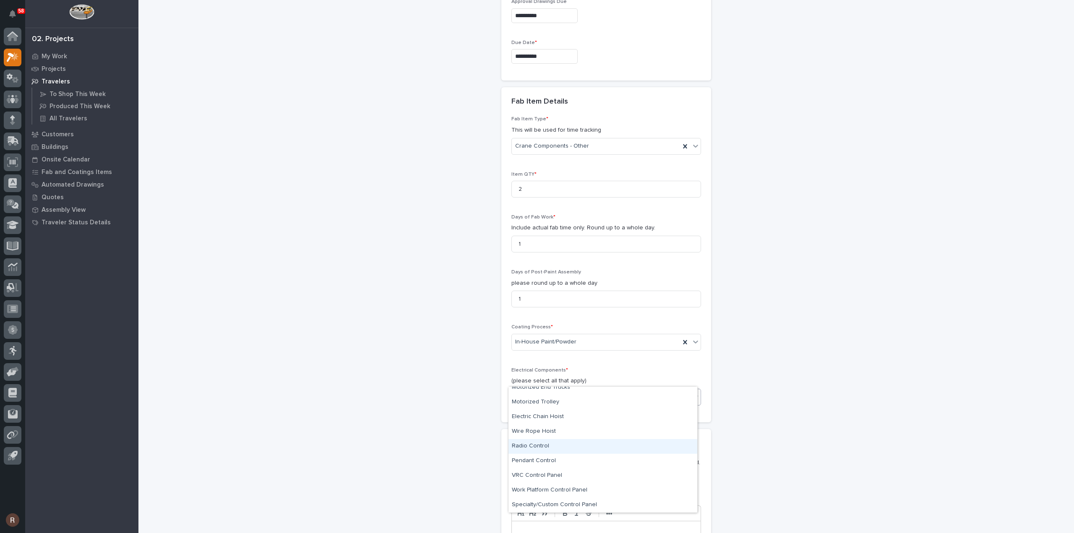
scroll to position [0, 0]
click at [531, 393] on div "None" at bounding box center [602, 394] width 189 height 15
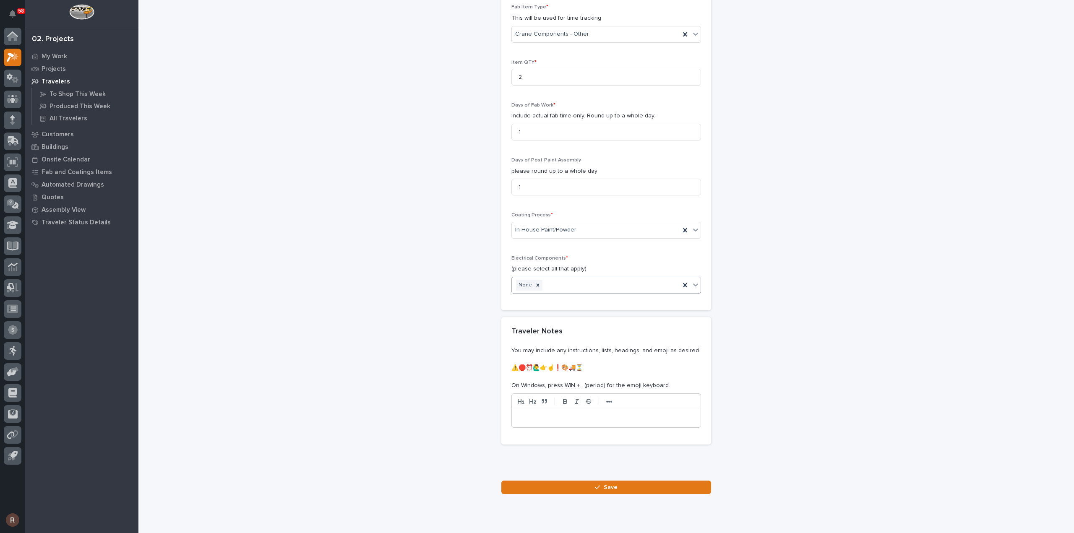
scroll to position [836, 0]
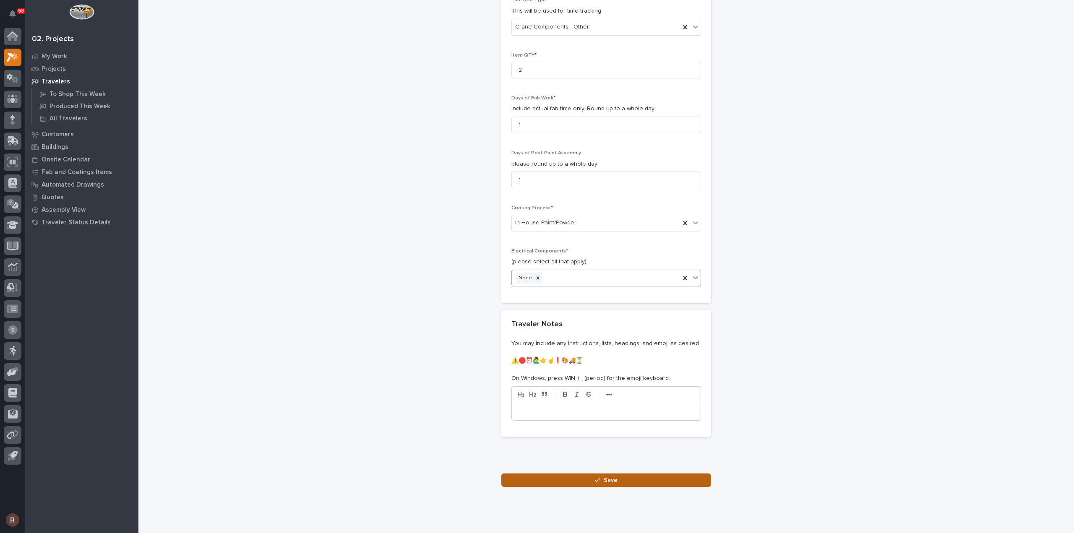
click at [570, 474] on button "Save" at bounding box center [606, 480] width 210 height 13
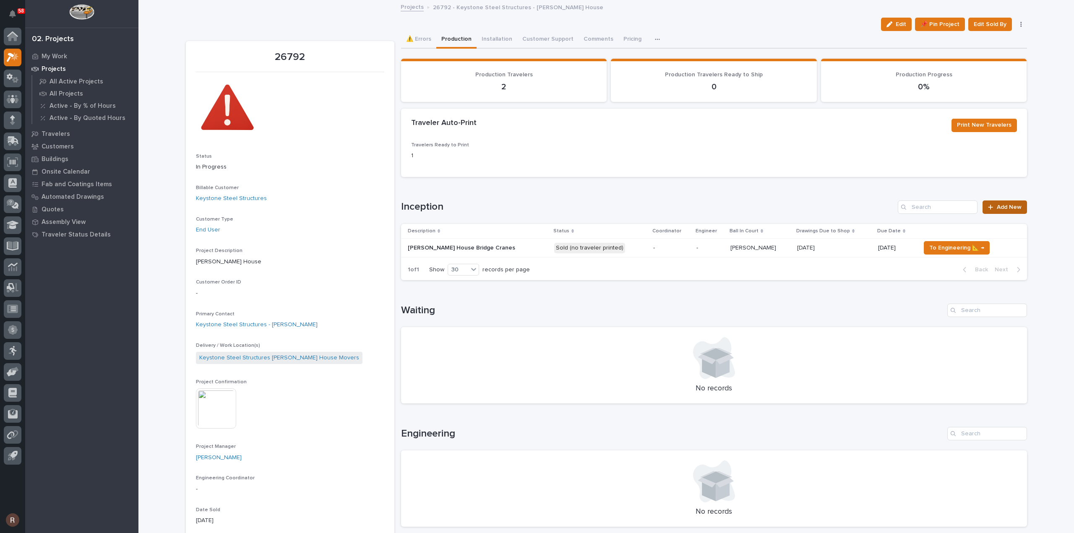
click at [1002, 207] on span "Add New" at bounding box center [1009, 207] width 25 height 6
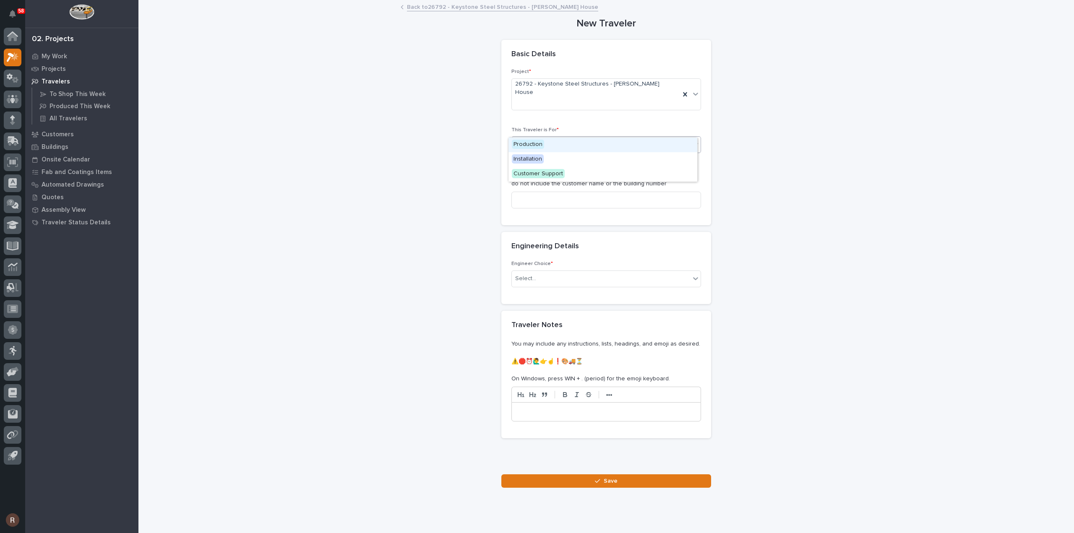
click at [561, 138] on div "Select..." at bounding box center [601, 145] width 178 height 14
click at [541, 143] on span "Production" at bounding box center [528, 144] width 32 height 9
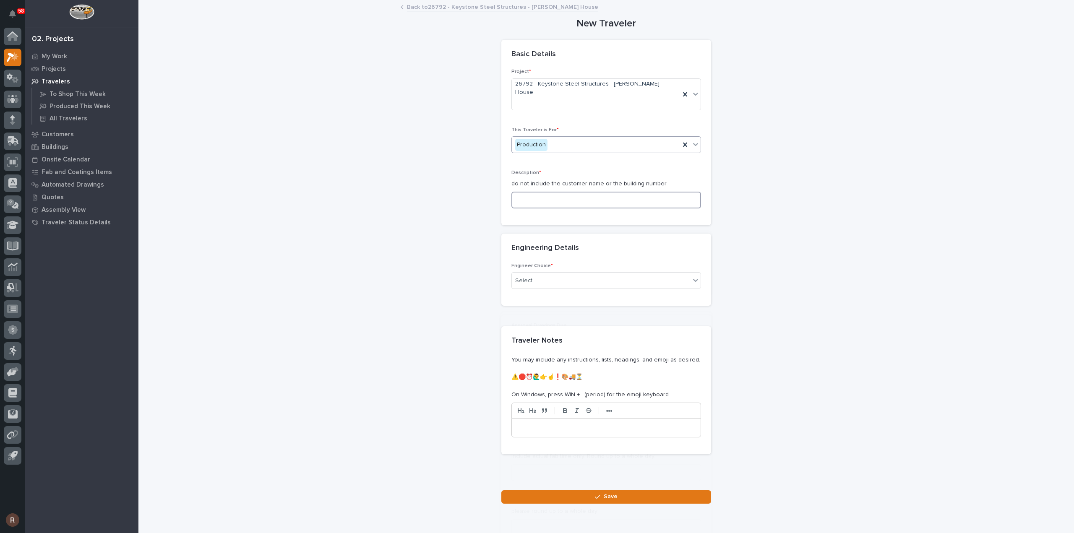
click at [543, 192] on input at bounding box center [606, 200] width 190 height 17
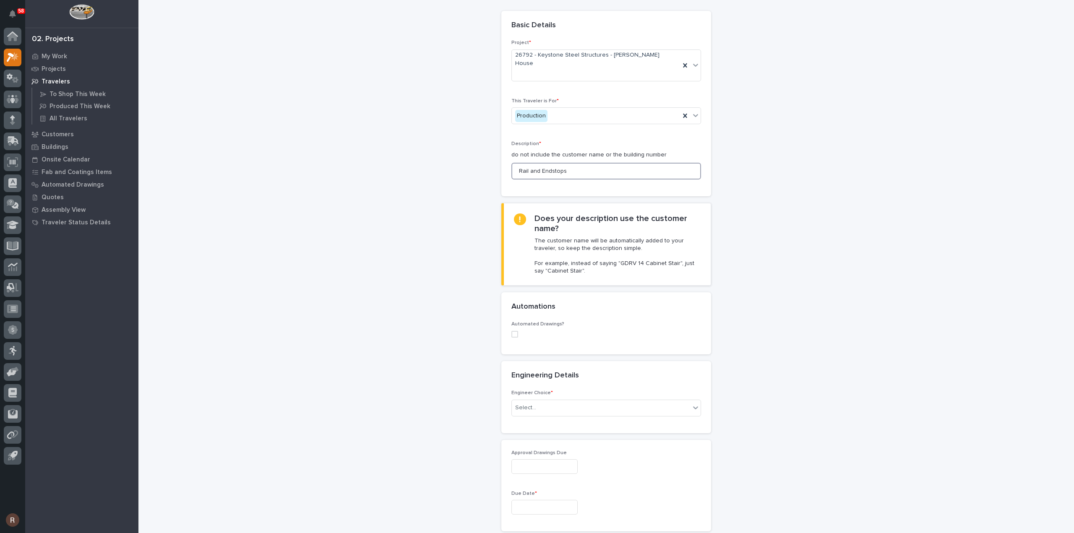
scroll to position [42, 0]
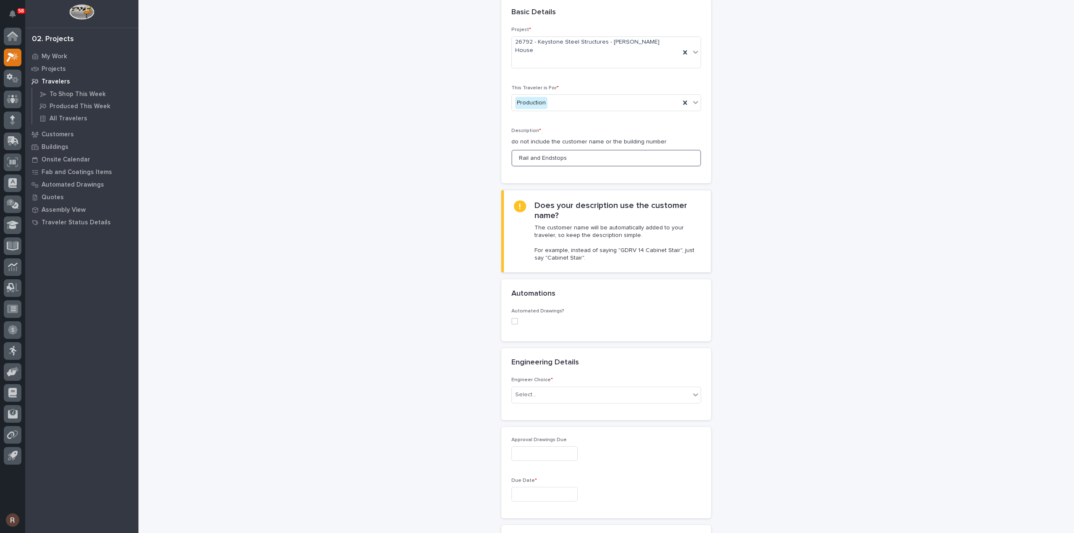
click at [514, 150] on input "Rail and Endstops" at bounding box center [606, 158] width 190 height 17
click at [564, 150] on input "ASCE Rail and Endstops" at bounding box center [606, 158] width 190 height 17
click at [596, 150] on input "ASCE Rail and End stops" at bounding box center [606, 158] width 190 height 17
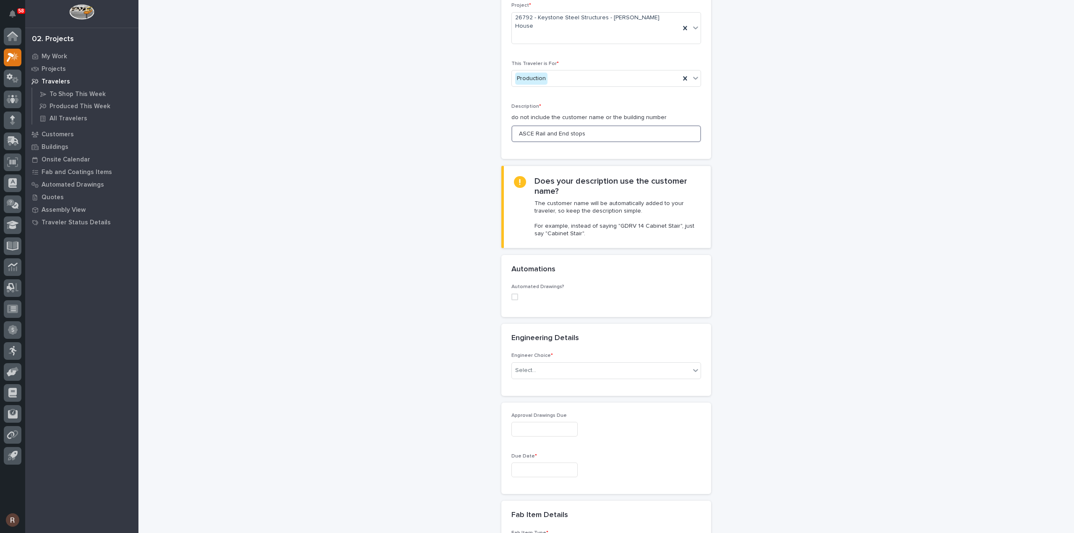
scroll to position [84, 0]
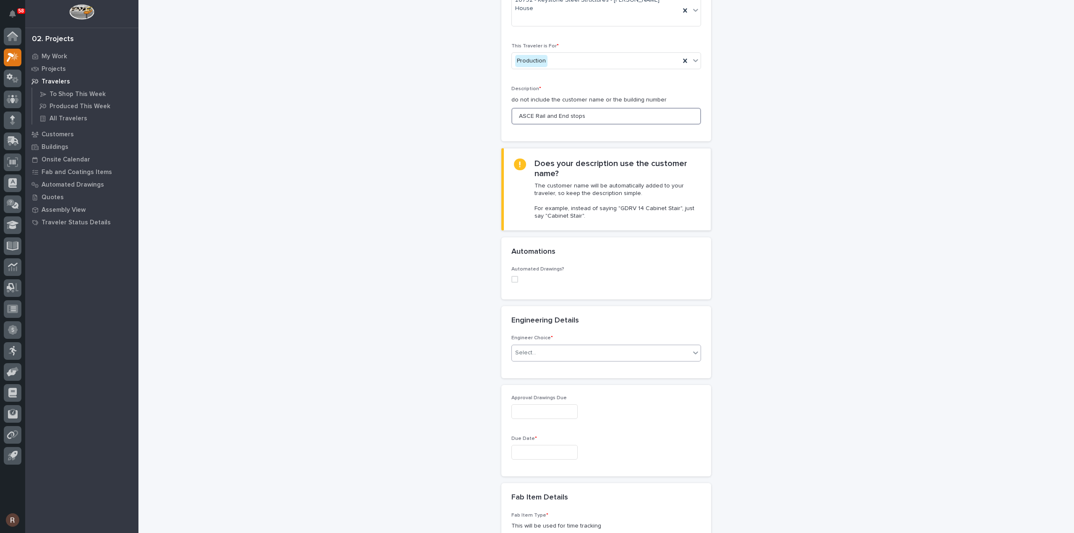
type input "ASCE Rail and End stops"
click at [518, 349] on div "Select..." at bounding box center [525, 353] width 21 height 9
click at [520, 364] on div "I want my coordinator to choose an engineer" at bounding box center [602, 367] width 189 height 15
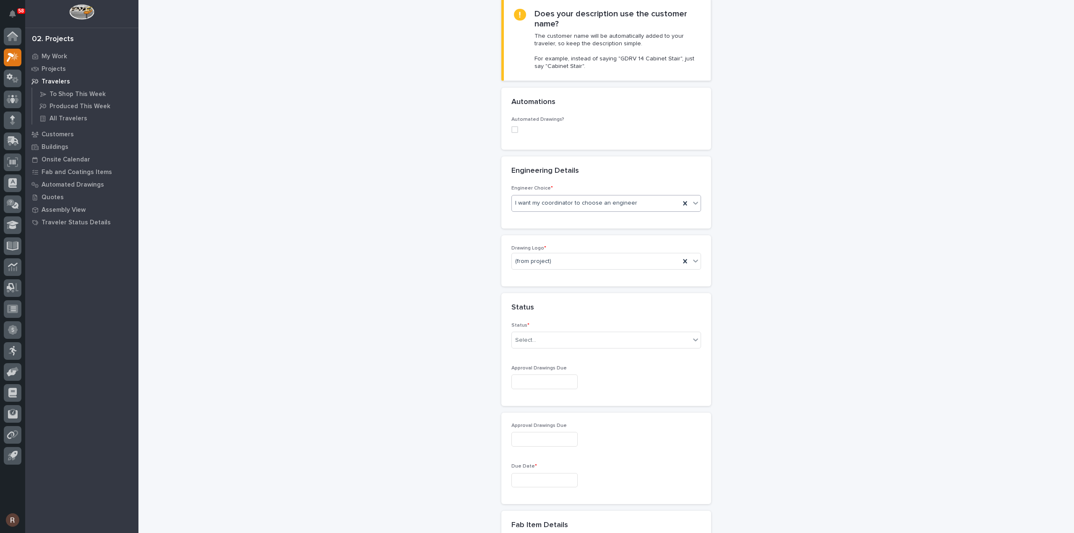
scroll to position [256, 0]
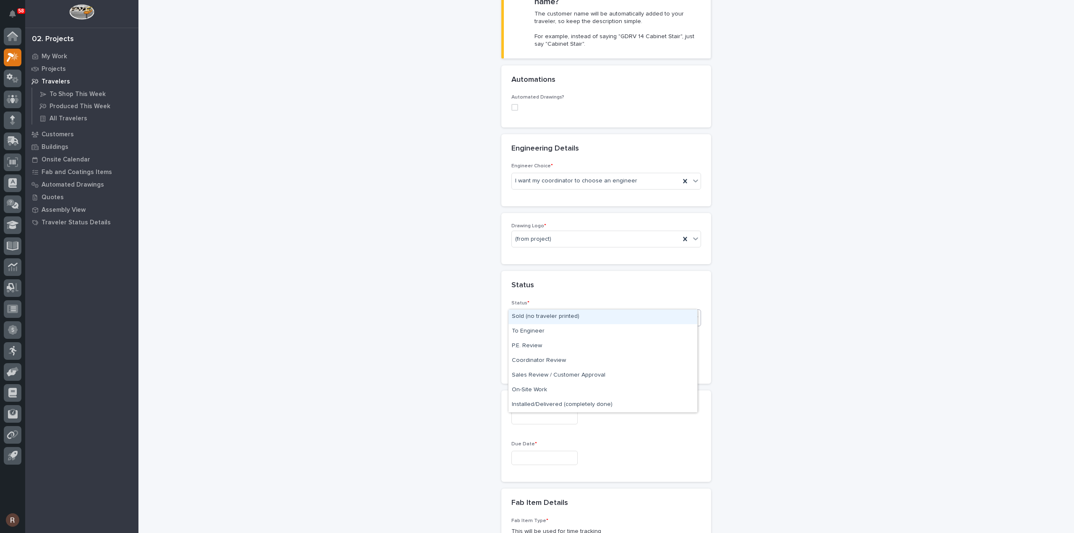
click at [525, 311] on div "Select..." at bounding box center [601, 318] width 178 height 14
click at [531, 315] on div "Sold (no traveler printed)" at bounding box center [602, 317] width 189 height 15
click at [530, 352] on input "text" at bounding box center [544, 359] width 66 height 15
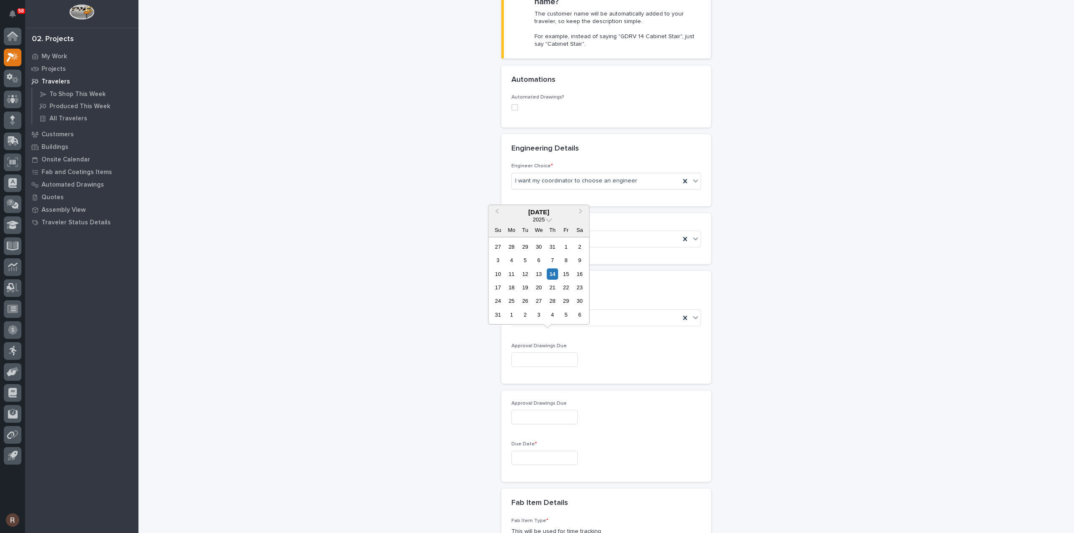
click at [531, 352] on input "text" at bounding box center [544, 359] width 66 height 15
click at [567, 291] on div "22" at bounding box center [565, 287] width 11 height 11
type input "**********"
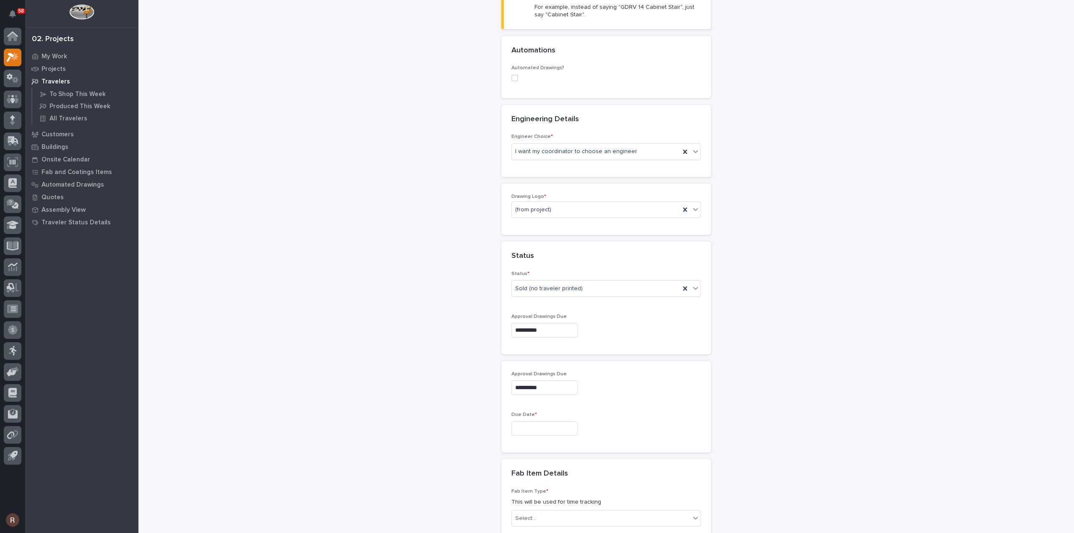
scroll to position [340, 0]
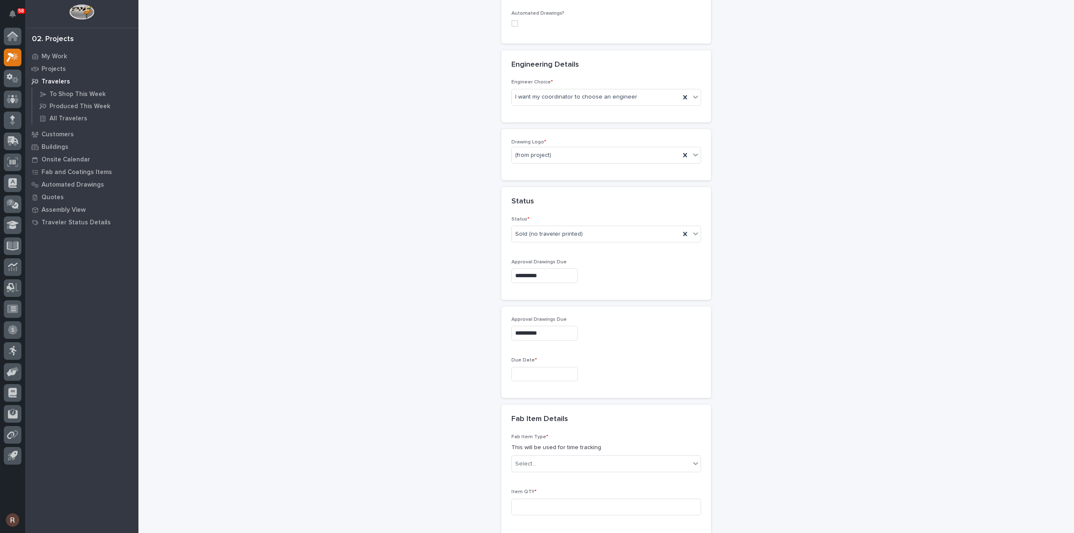
click at [542, 367] on input "text" at bounding box center [544, 374] width 66 height 15
click at [576, 224] on button "Next Month" at bounding box center [581, 225] width 13 height 13
click at [516, 292] on div "10" at bounding box center [511, 287] width 11 height 11
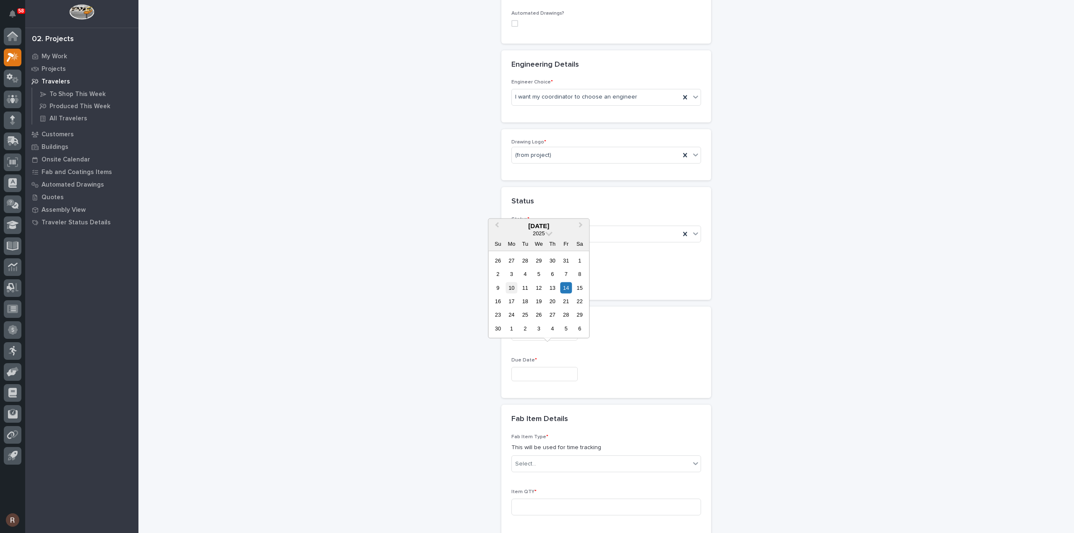
type input "**********"
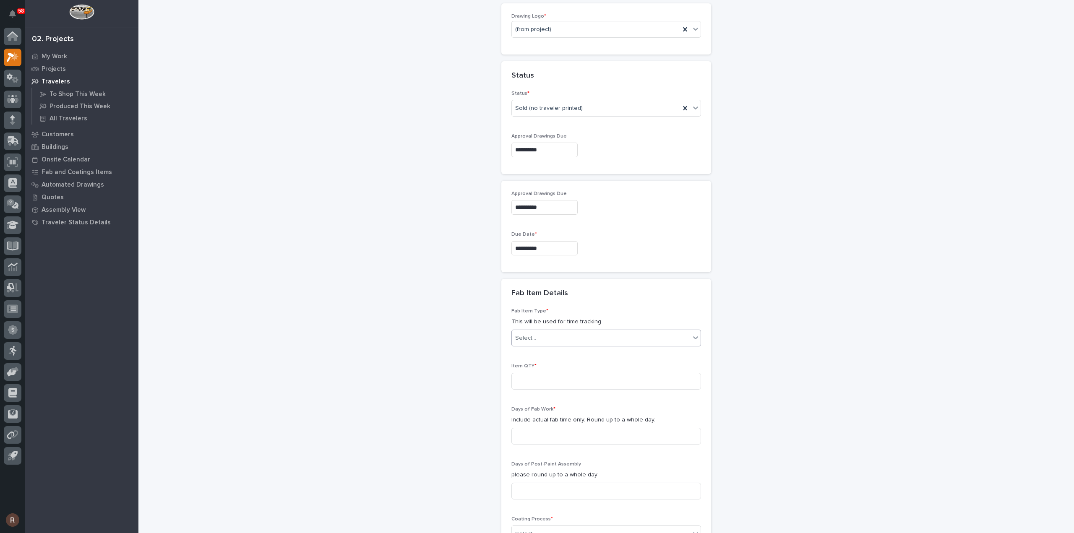
click at [536, 331] on div "Select..." at bounding box center [601, 338] width 178 height 14
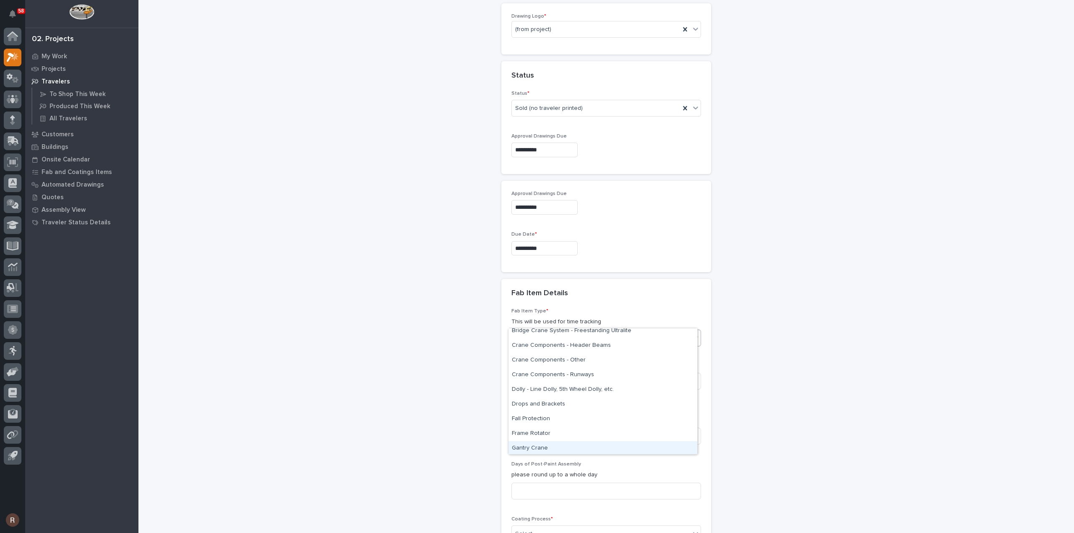
scroll to position [168, 0]
click at [563, 373] on div "Crane Components - Other" at bounding box center [602, 373] width 189 height 15
click at [547, 373] on input at bounding box center [606, 381] width 190 height 17
type input "2"
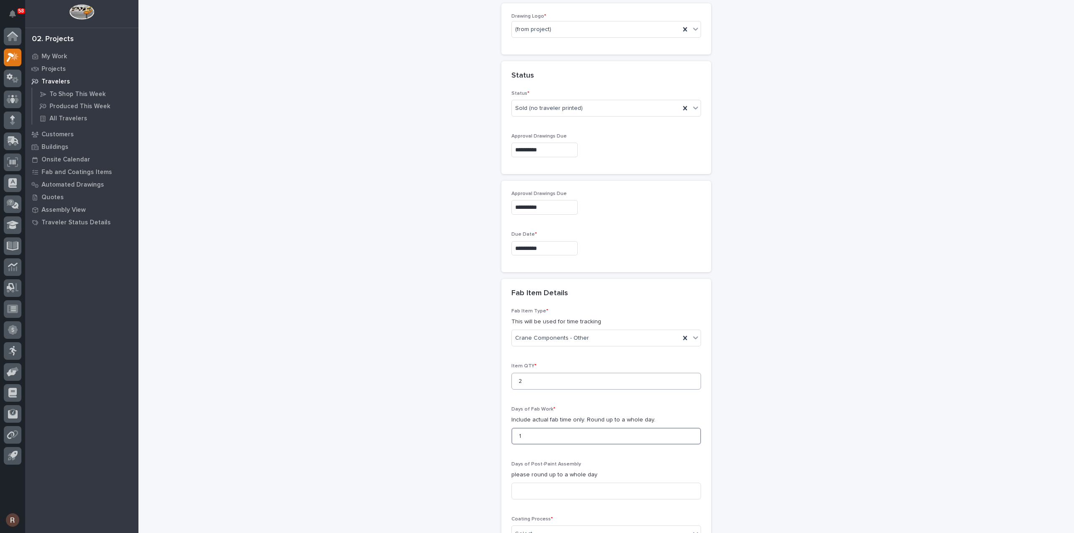
type input "1"
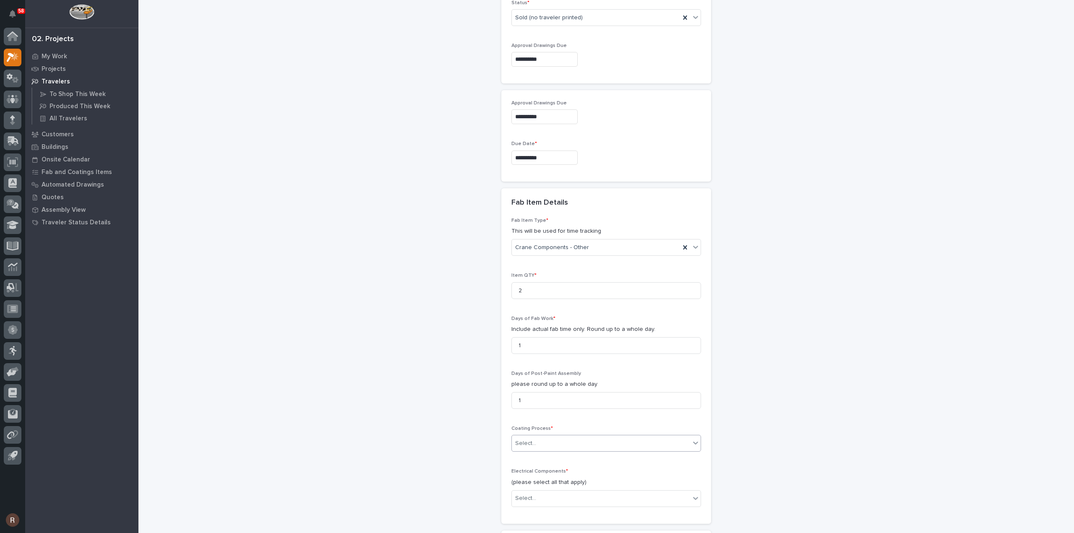
scroll to position [633, 0]
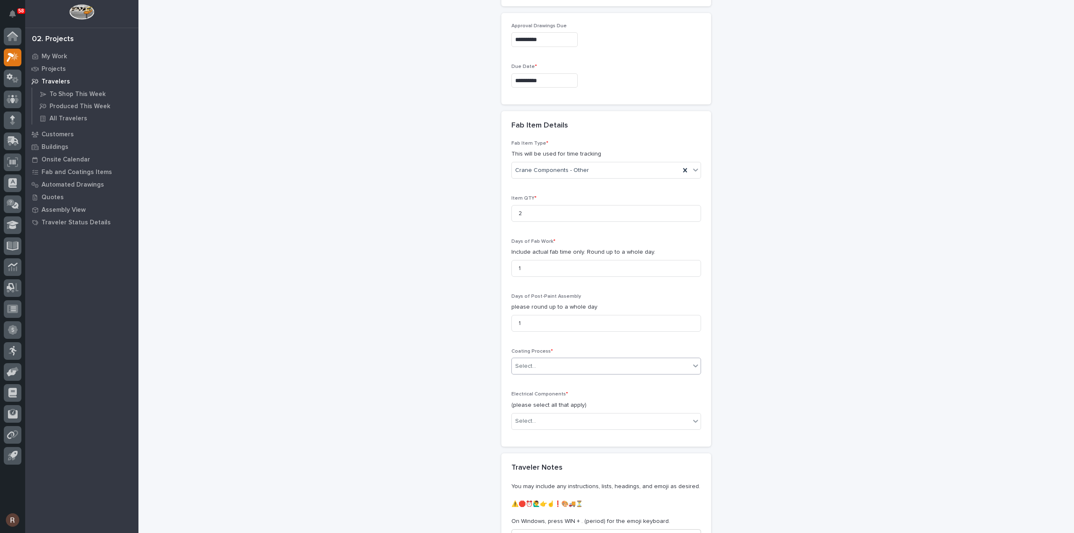
click at [549, 359] on div "Select..." at bounding box center [601, 366] width 178 height 14
click at [542, 380] on div "In-House Paint/Powder" at bounding box center [602, 378] width 189 height 15
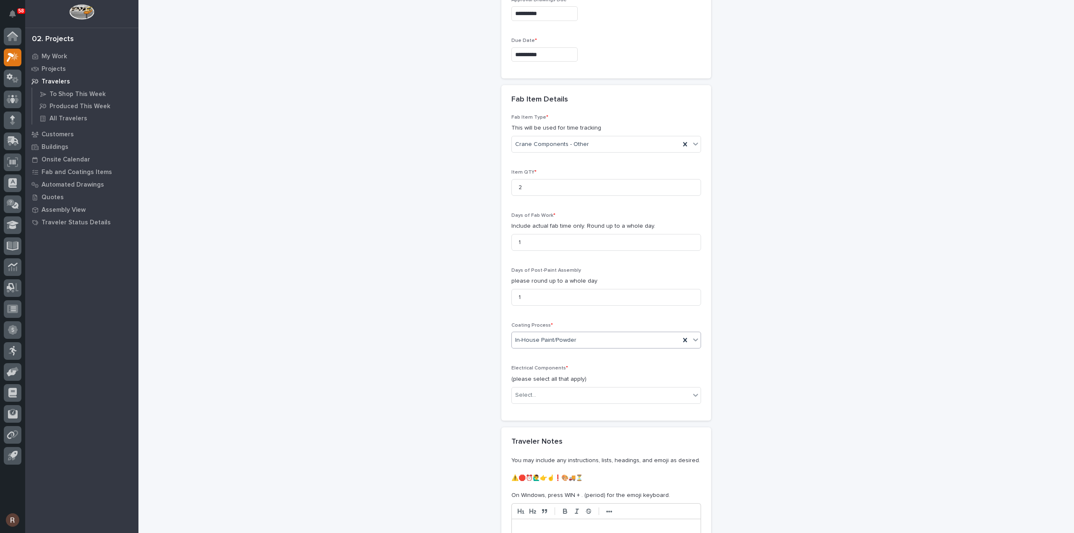
scroll to position [675, 0]
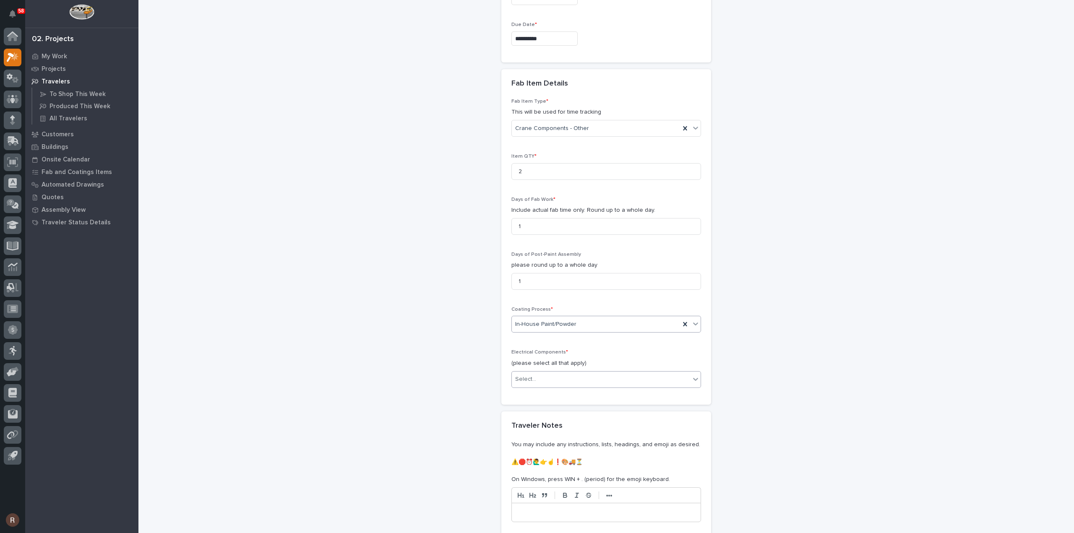
click at [538, 372] on div "Select..." at bounding box center [601, 379] width 178 height 14
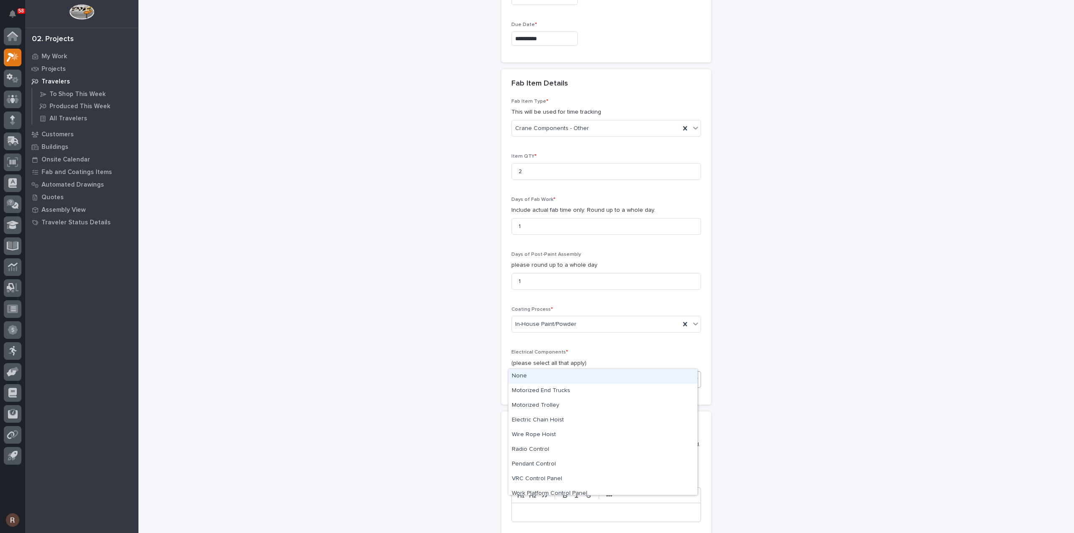
click at [530, 375] on div "None" at bounding box center [602, 376] width 189 height 15
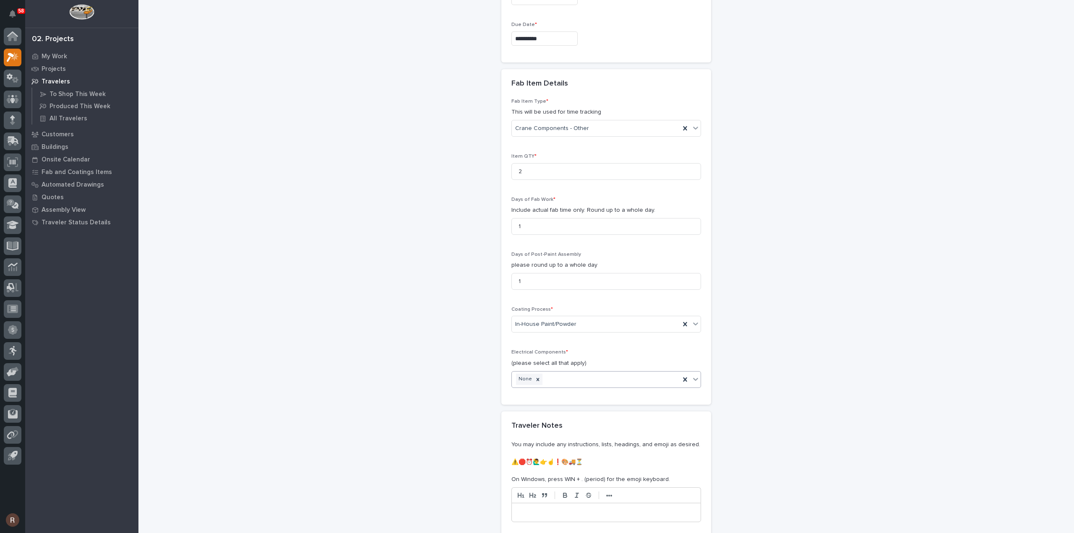
scroll to position [777, 0]
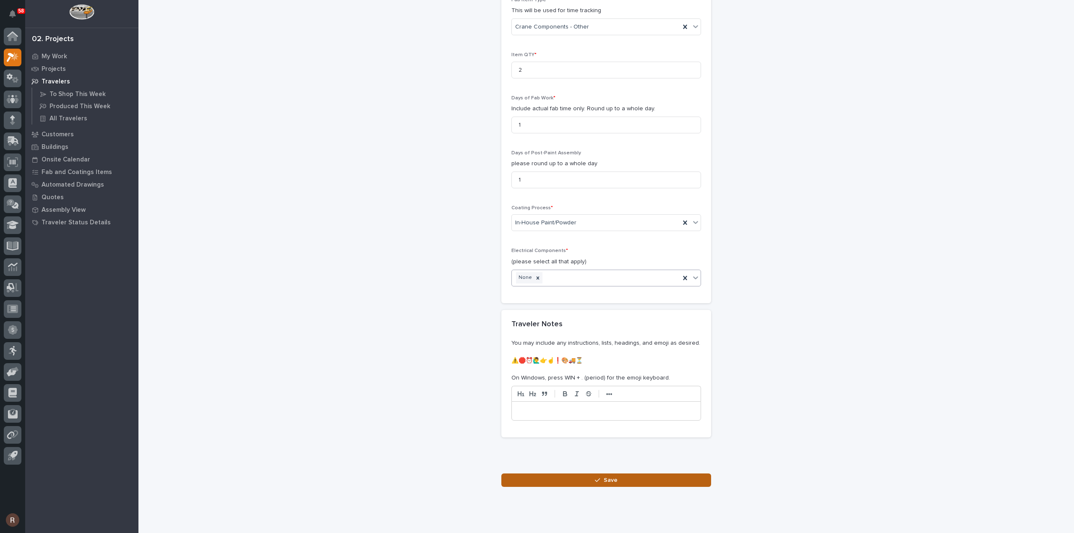
click at [577, 474] on button "Save" at bounding box center [606, 480] width 210 height 13
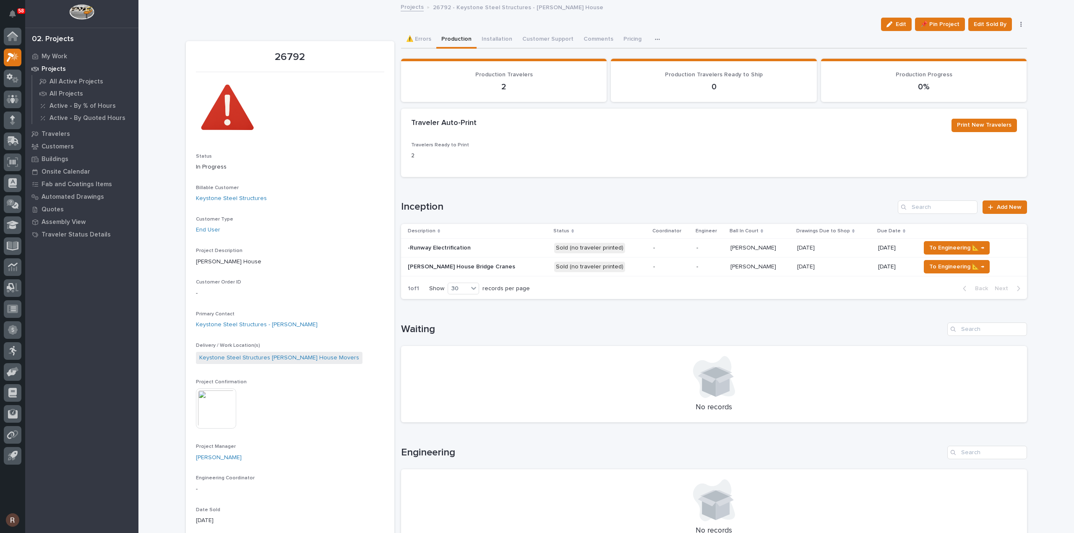
click at [471, 249] on p at bounding box center [478, 248] width 140 height 7
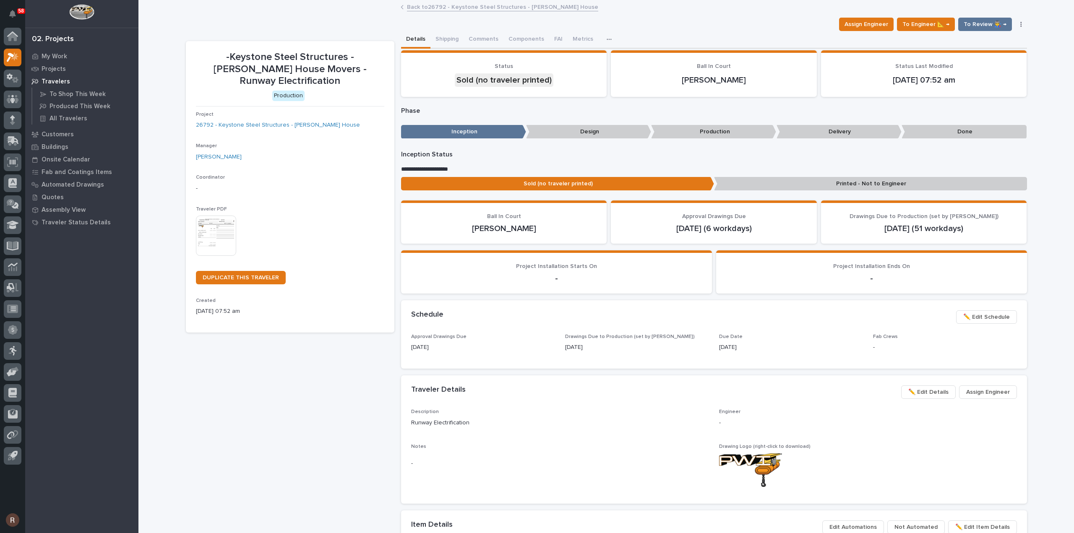
click at [927, 393] on span "✏️ Edit Details" at bounding box center [928, 392] width 40 height 10
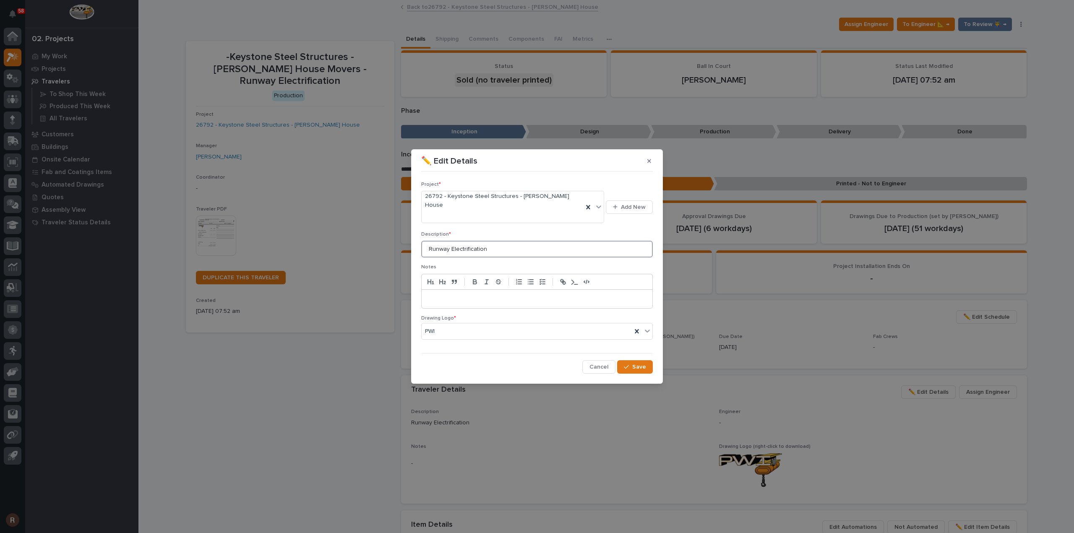
click at [427, 242] on input "Runway Electrification" at bounding box center [537, 249] width 232 height 17
click at [643, 363] on span "Save" at bounding box center [639, 367] width 14 height 8
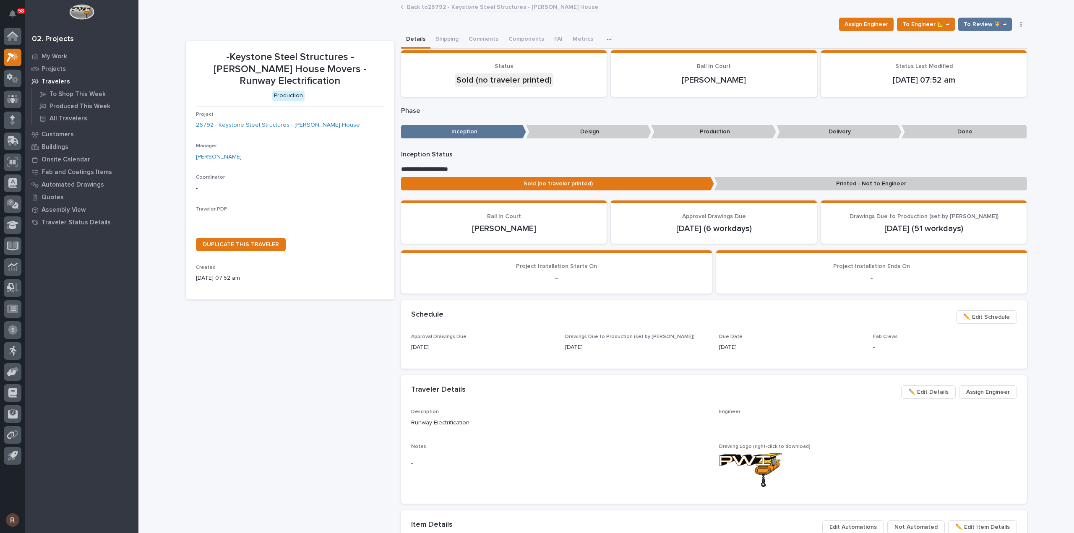
click at [435, 9] on link "Back to 26792 - Keystone Steel Structures - Wolfe House" at bounding box center [502, 7] width 191 height 10
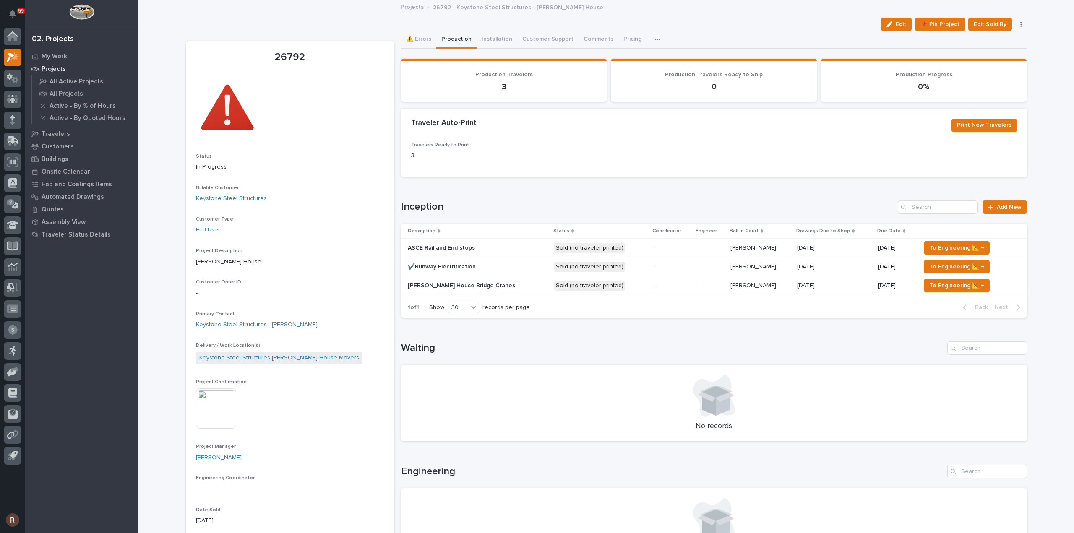
click at [405, 5] on link "Projects" at bounding box center [412, 7] width 23 height 10
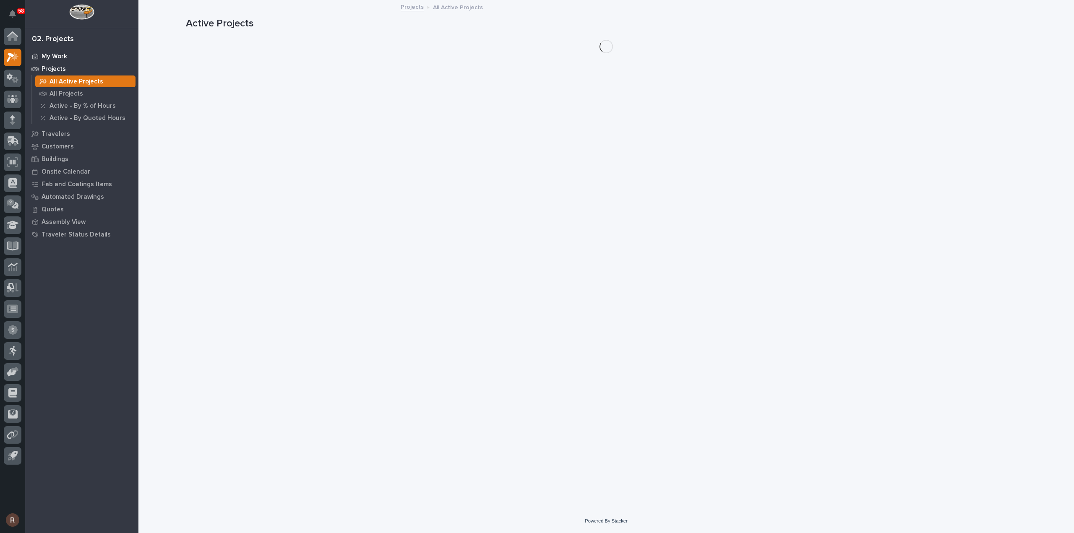
click at [56, 53] on p "My Work" at bounding box center [55, 57] width 26 height 8
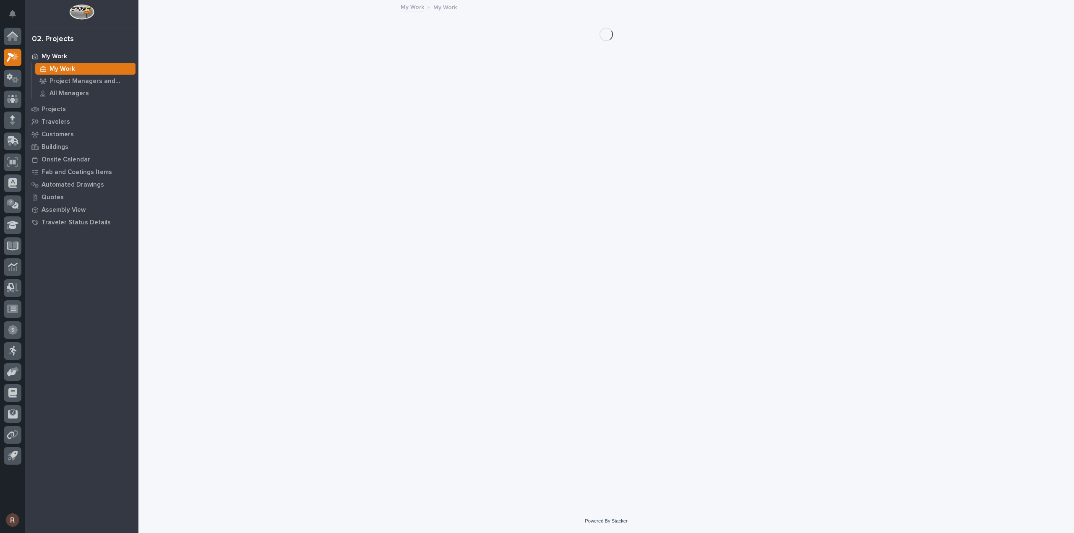
click at [61, 70] on p "My Work" at bounding box center [62, 69] width 26 height 8
click at [61, 60] on p "My Work" at bounding box center [55, 57] width 26 height 8
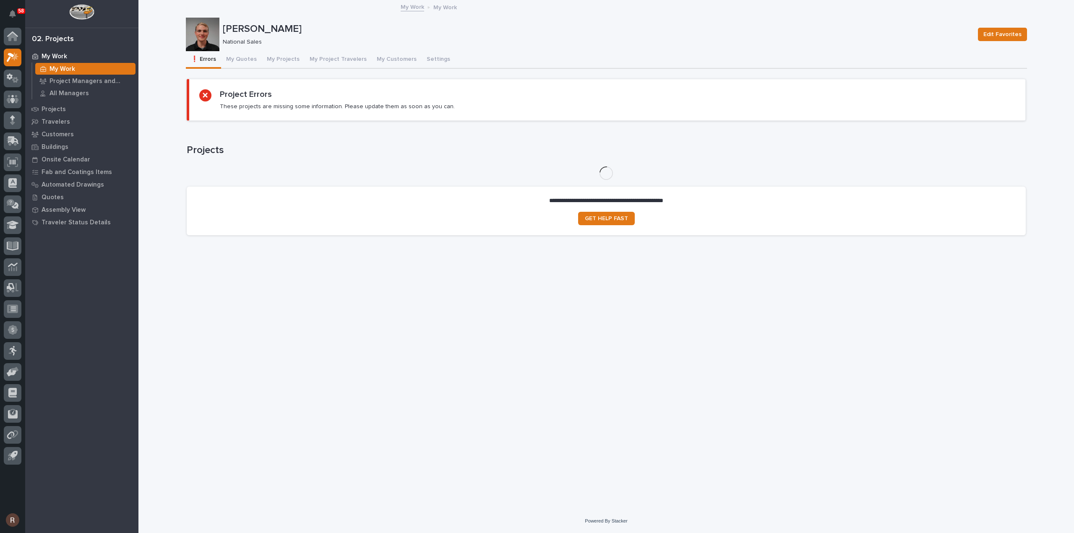
click at [62, 53] on p "My Work" at bounding box center [55, 57] width 26 height 8
click at [264, 61] on button "My Projects" at bounding box center [283, 60] width 43 height 18
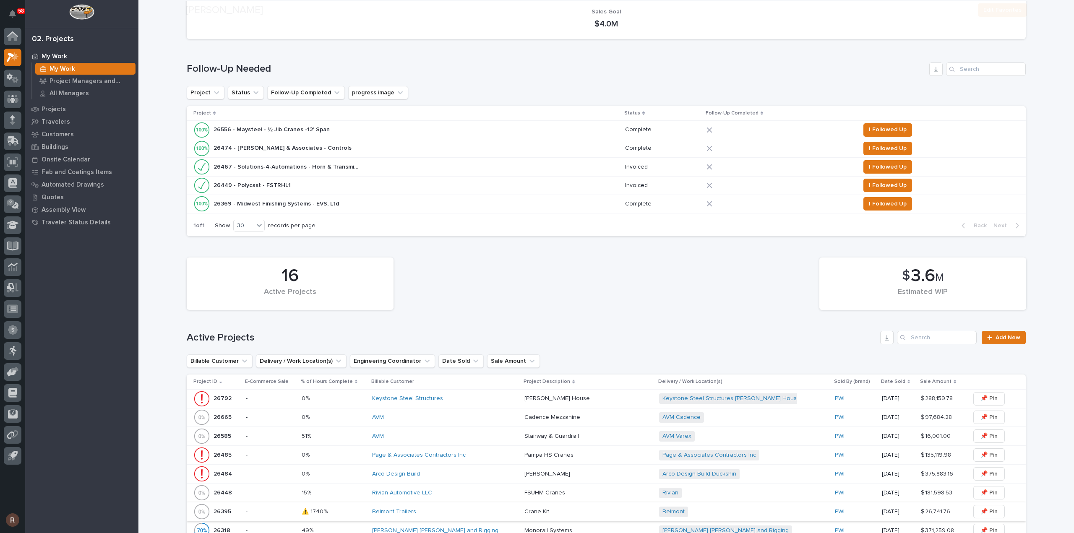
scroll to position [126, 0]
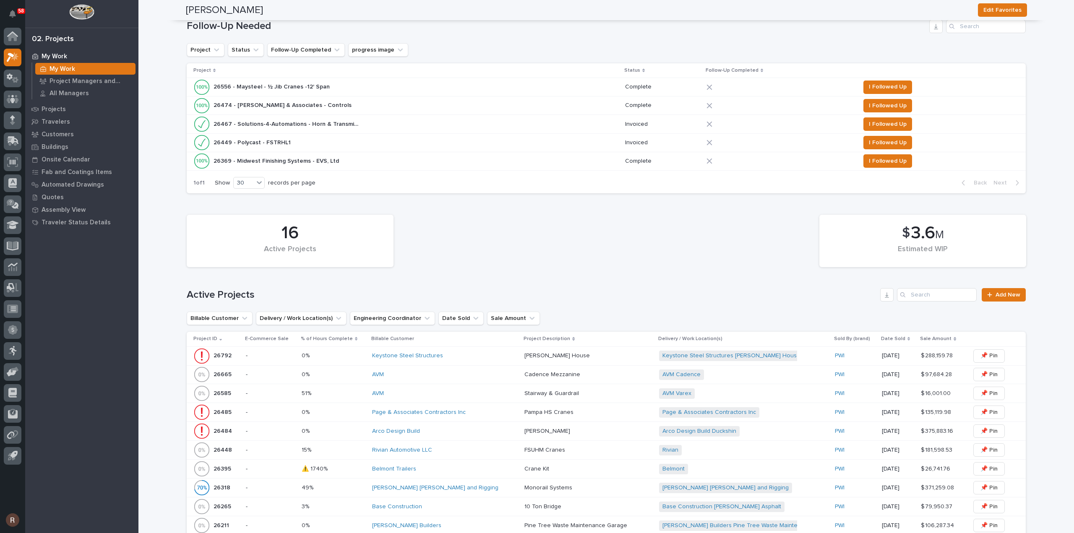
click at [432, 470] on div "Belmont Trailers" at bounding box center [445, 469] width 146 height 7
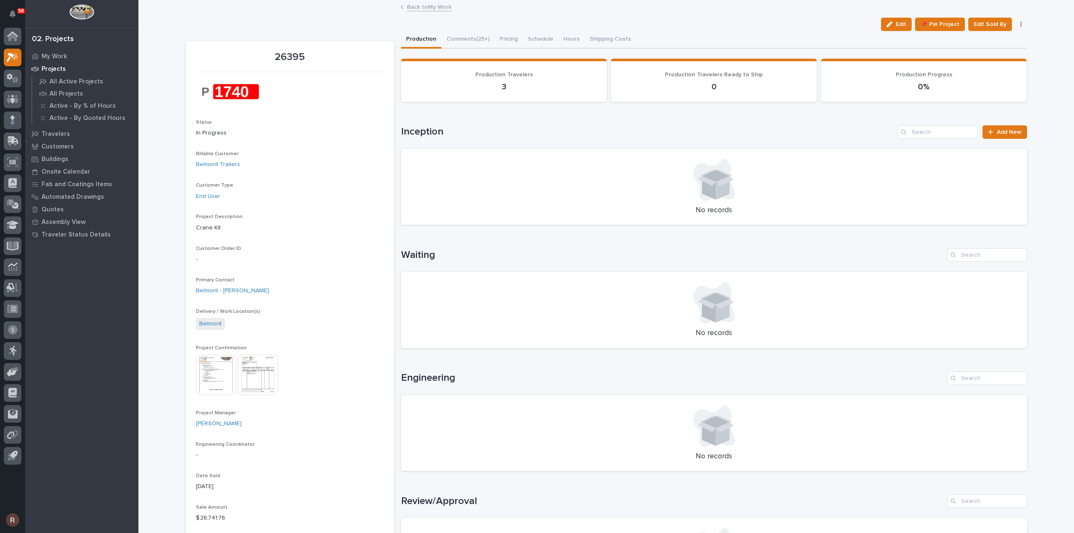
click at [431, 9] on link "Back to My Work" at bounding box center [429, 7] width 44 height 10
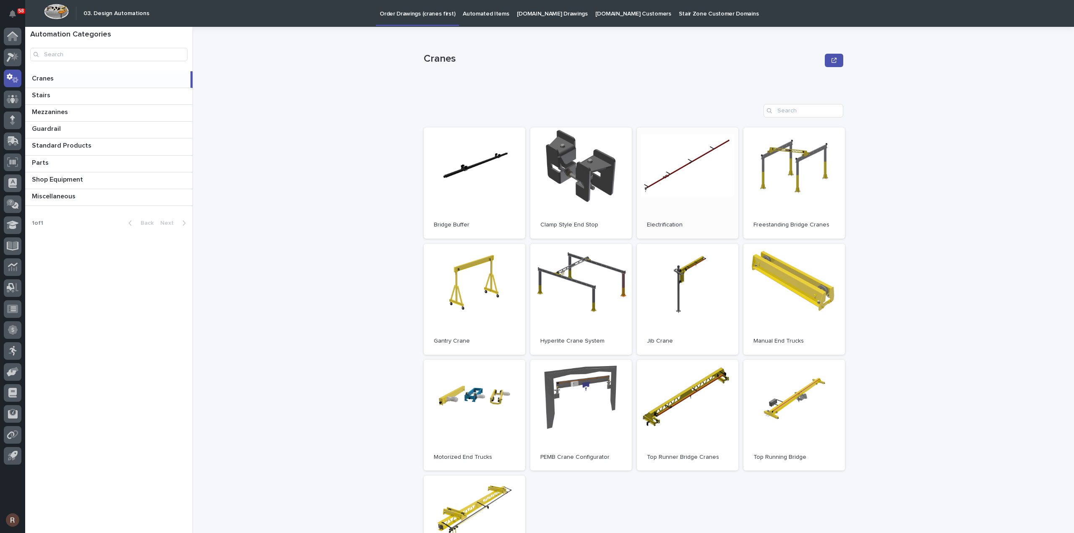
click at [691, 149] on link "Open" at bounding box center [688, 183] width 102 height 111
